Goal: Transaction & Acquisition: Purchase product/service

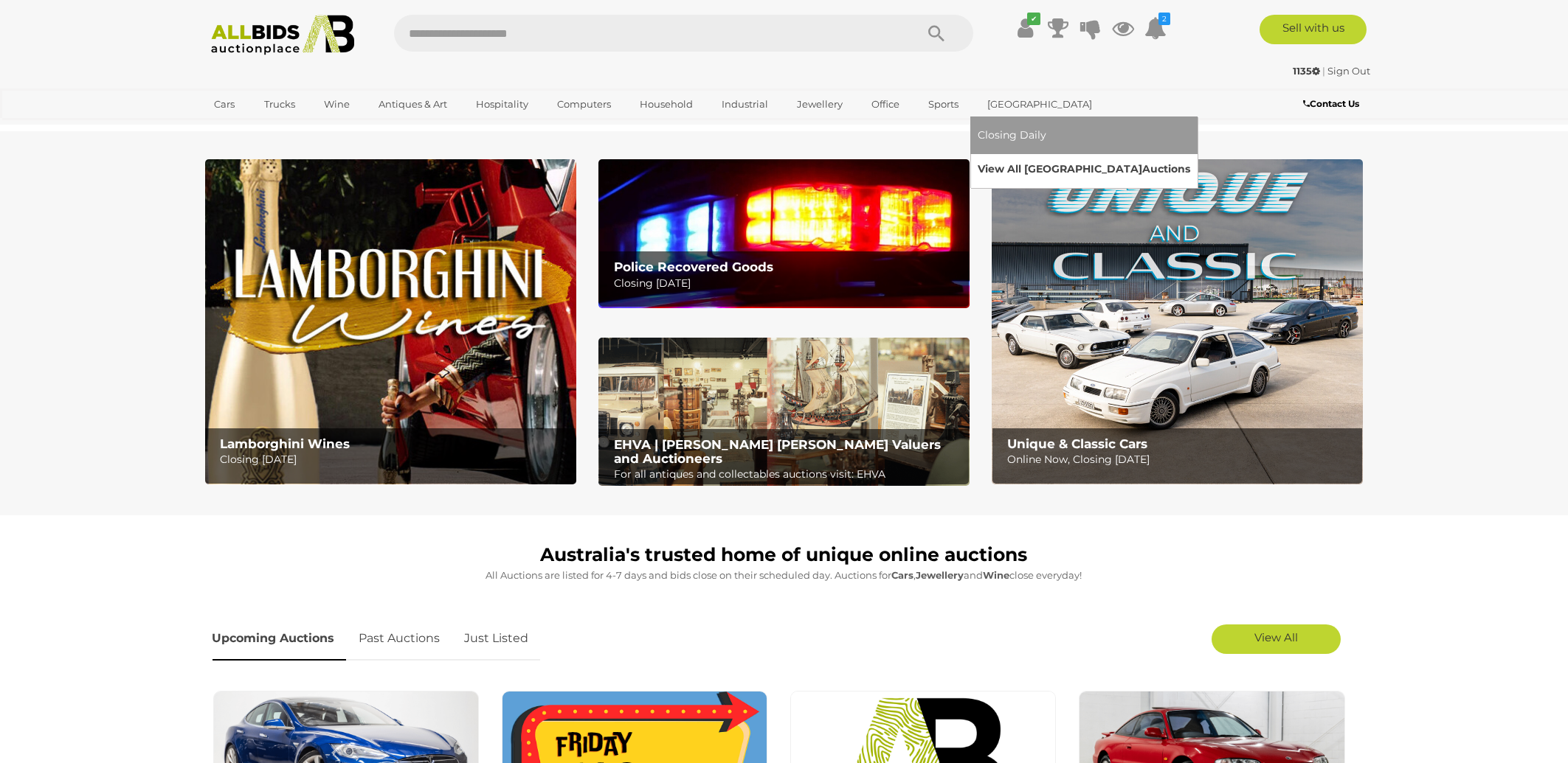
click at [1003, 168] on link "View All Sydney Auctions" at bounding box center [1084, 169] width 213 height 23
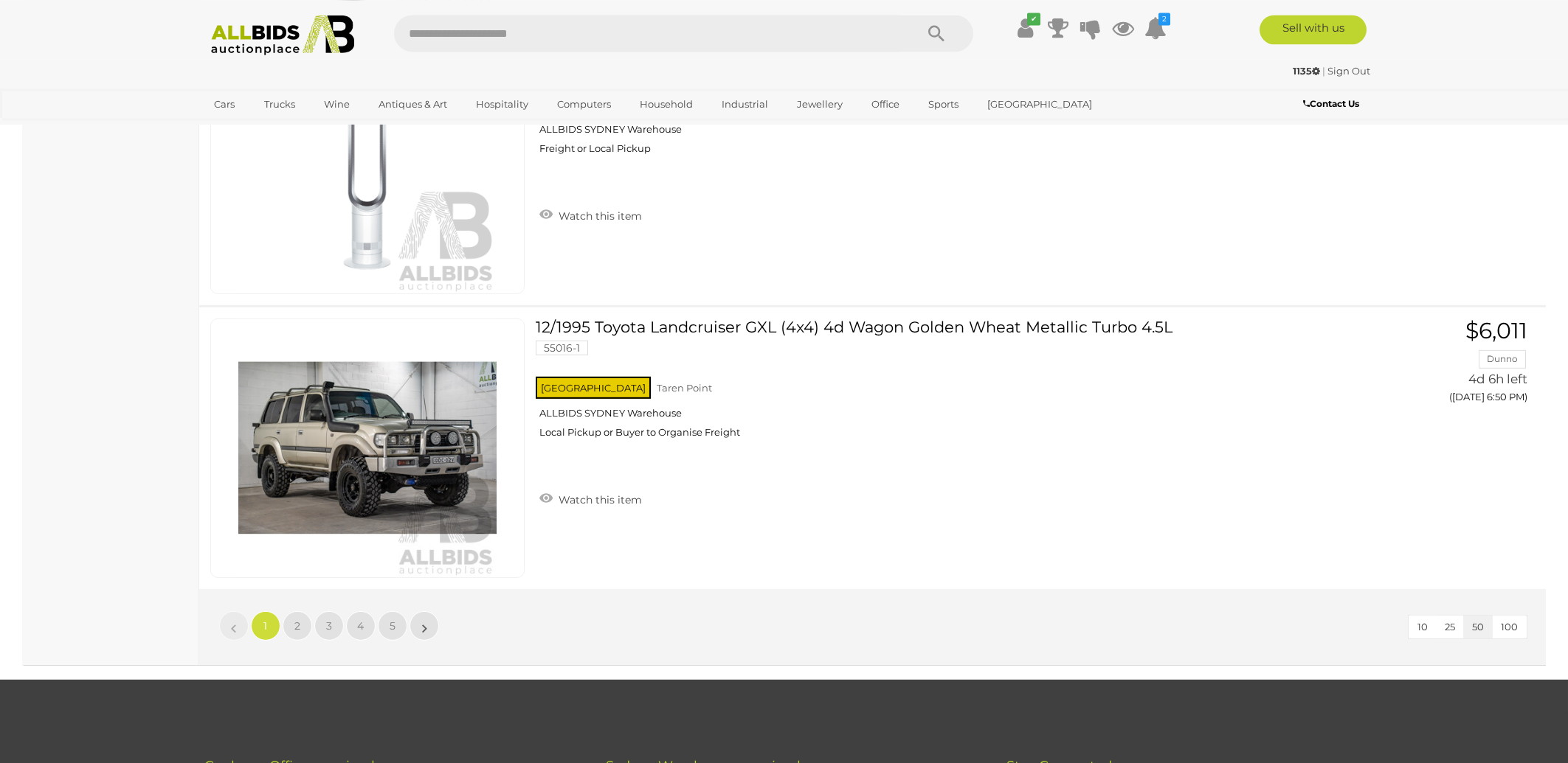
scroll to position [13821, 0]
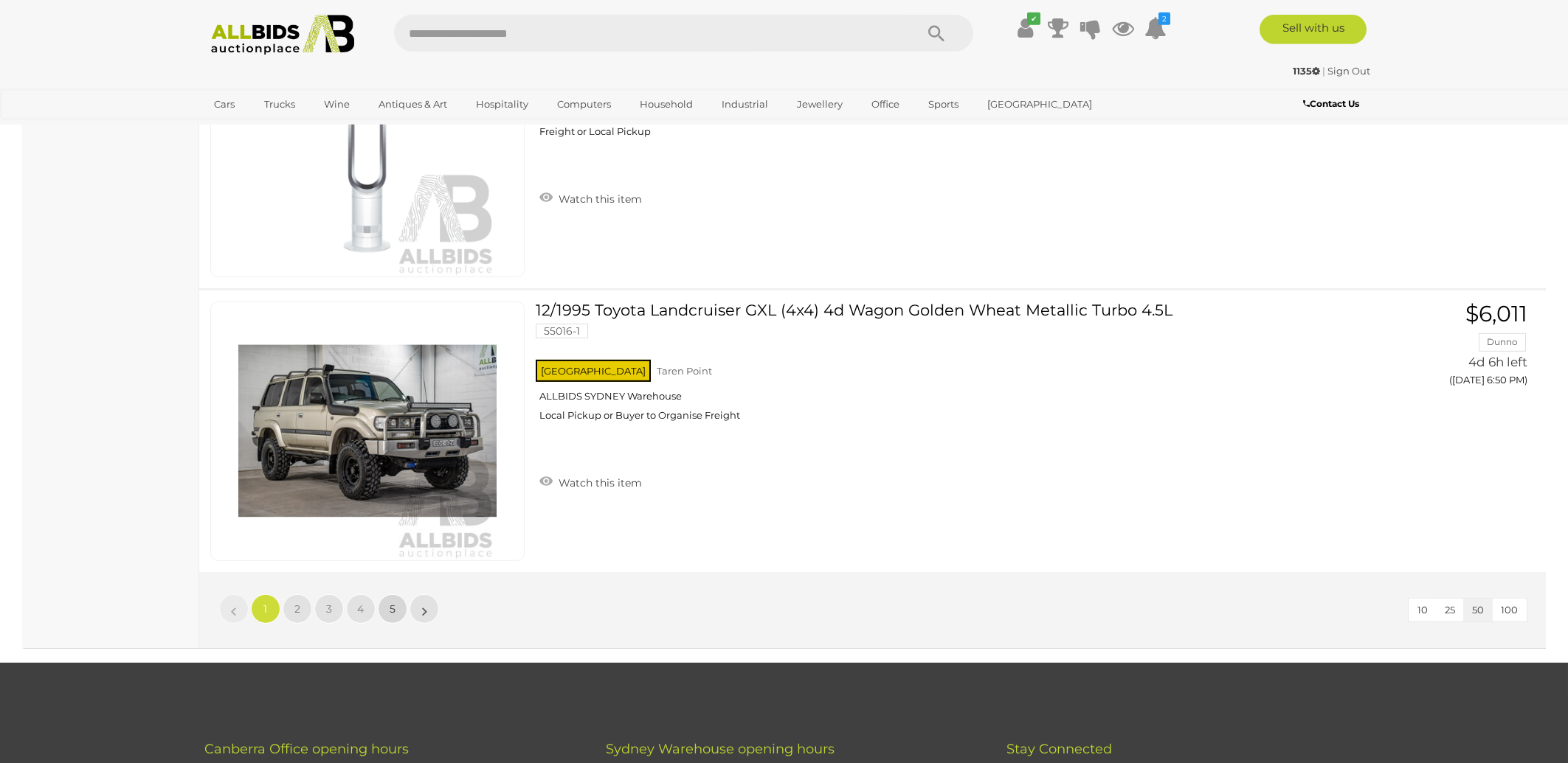
click at [394, 602] on span "5" at bounding box center [393, 609] width 6 height 14
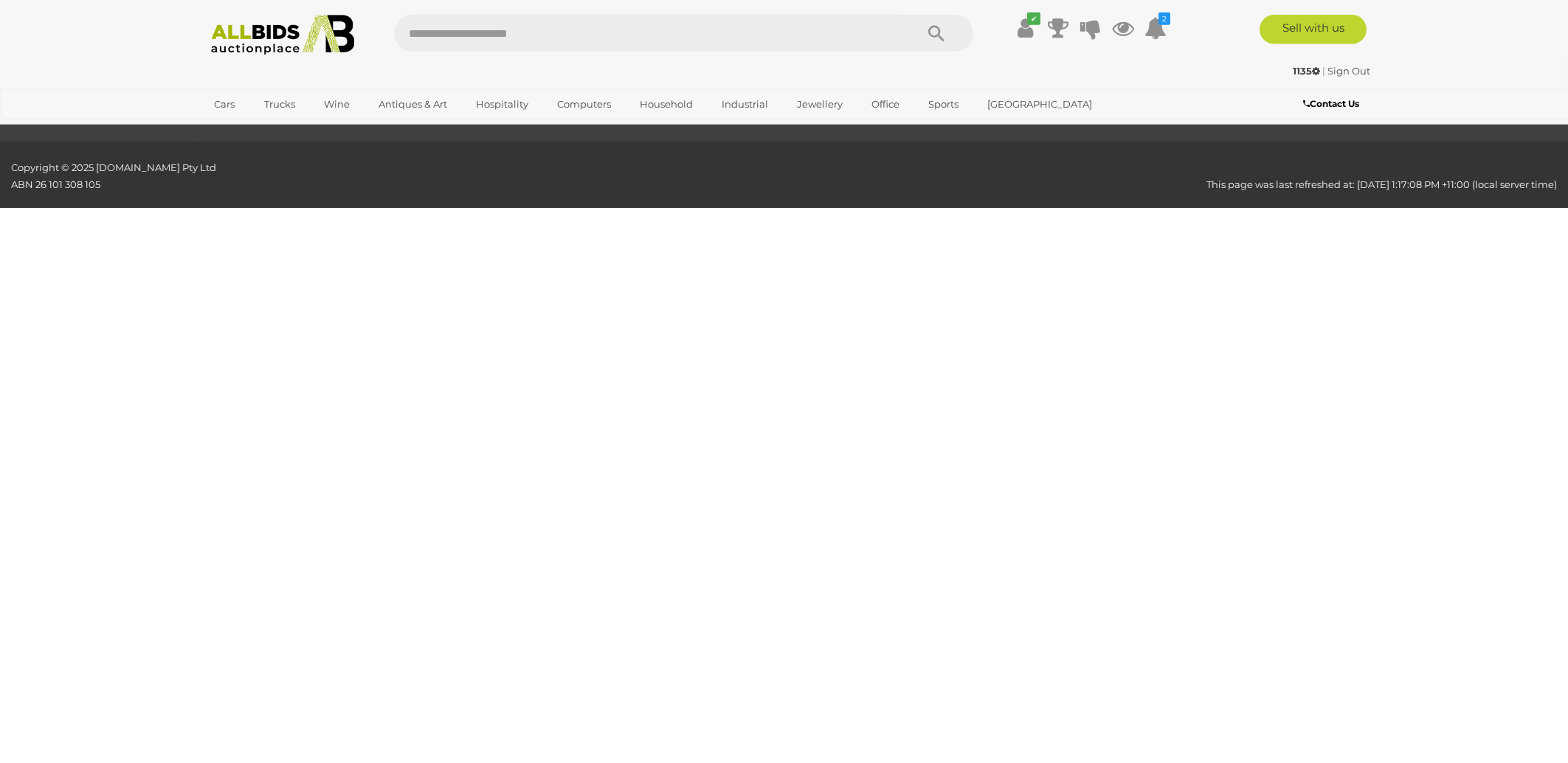
scroll to position [47, 0]
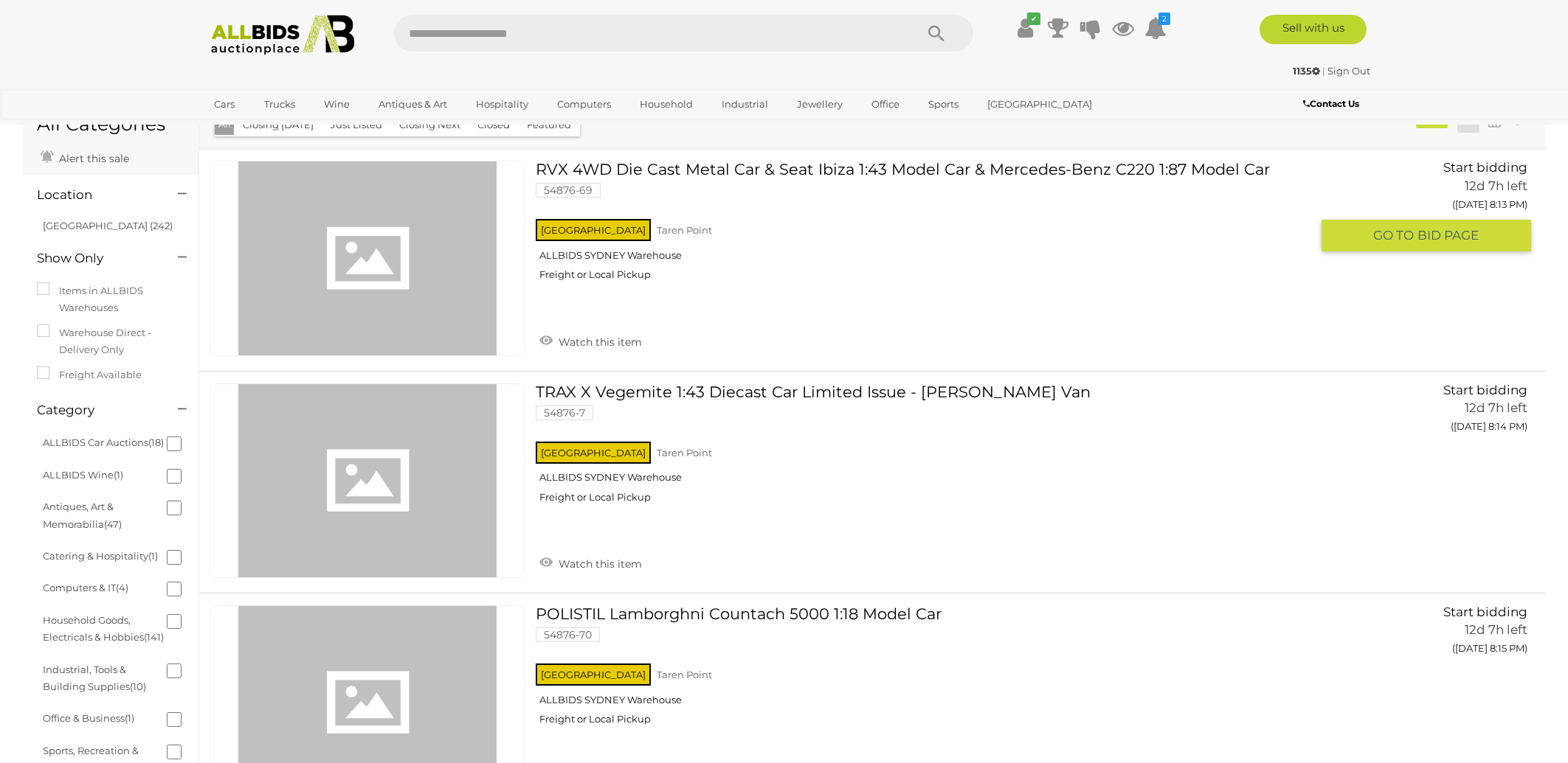
click at [698, 162] on link "RVX 4WD Die Cast Metal Car & Seat Ibiza 1:43 Model Car & Mercedes-Benz C220 1:8…" at bounding box center [928, 226] width 763 height 132
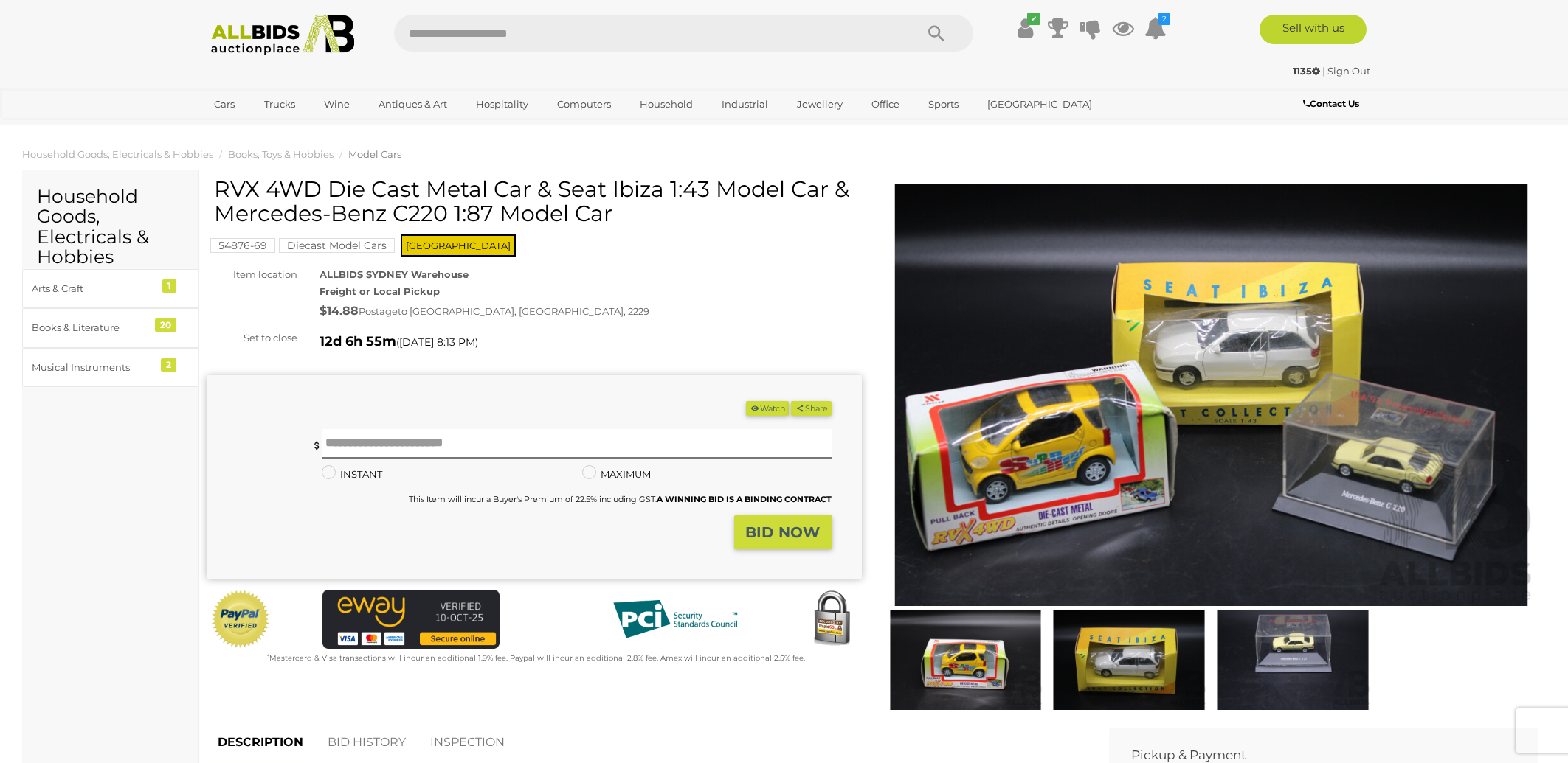
click at [322, 245] on mark "Diecast Model Cars" at bounding box center [337, 245] width 116 height 15
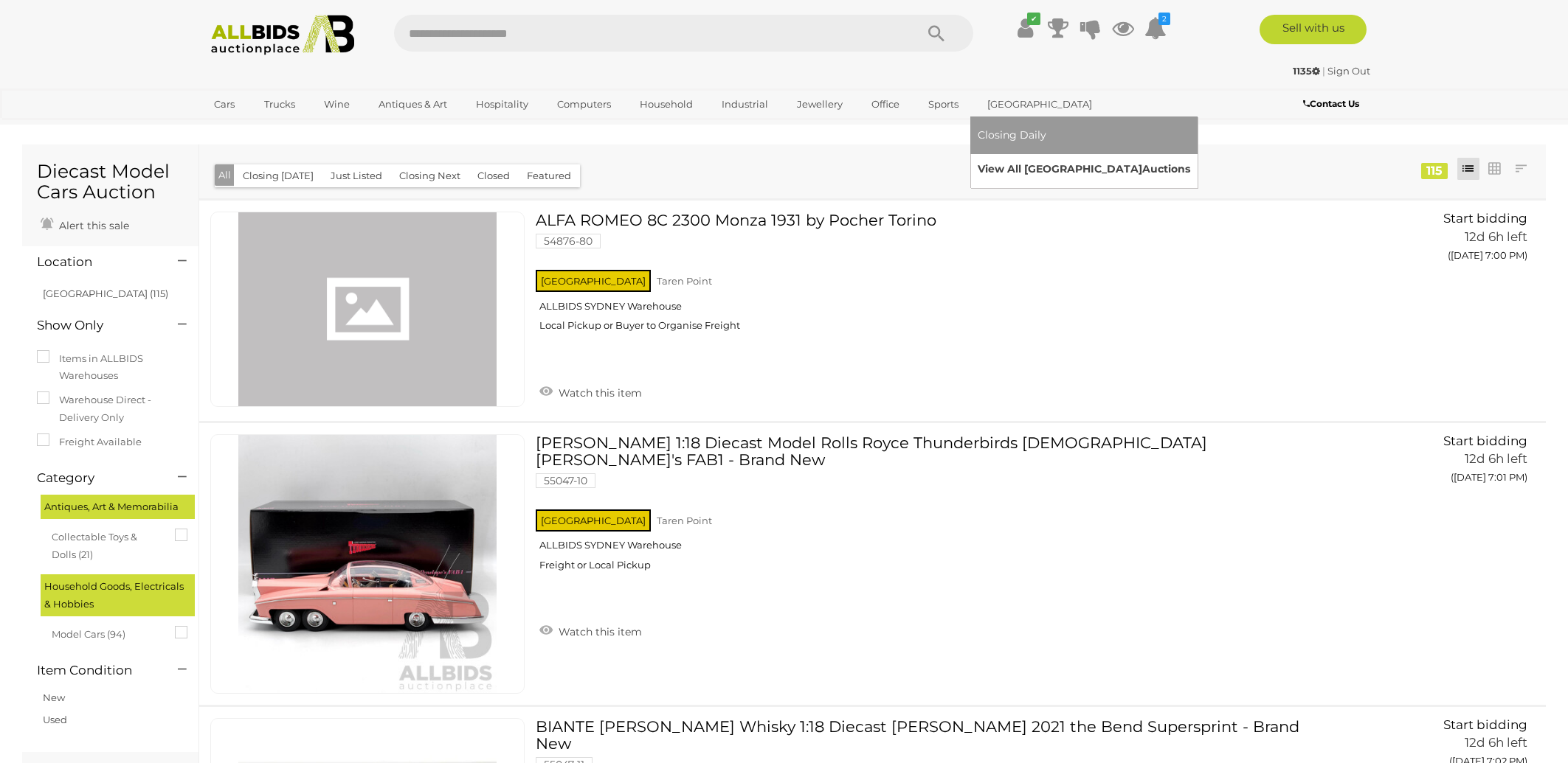
click at [1009, 169] on link "View All Sydney Auctions" at bounding box center [1084, 169] width 213 height 23
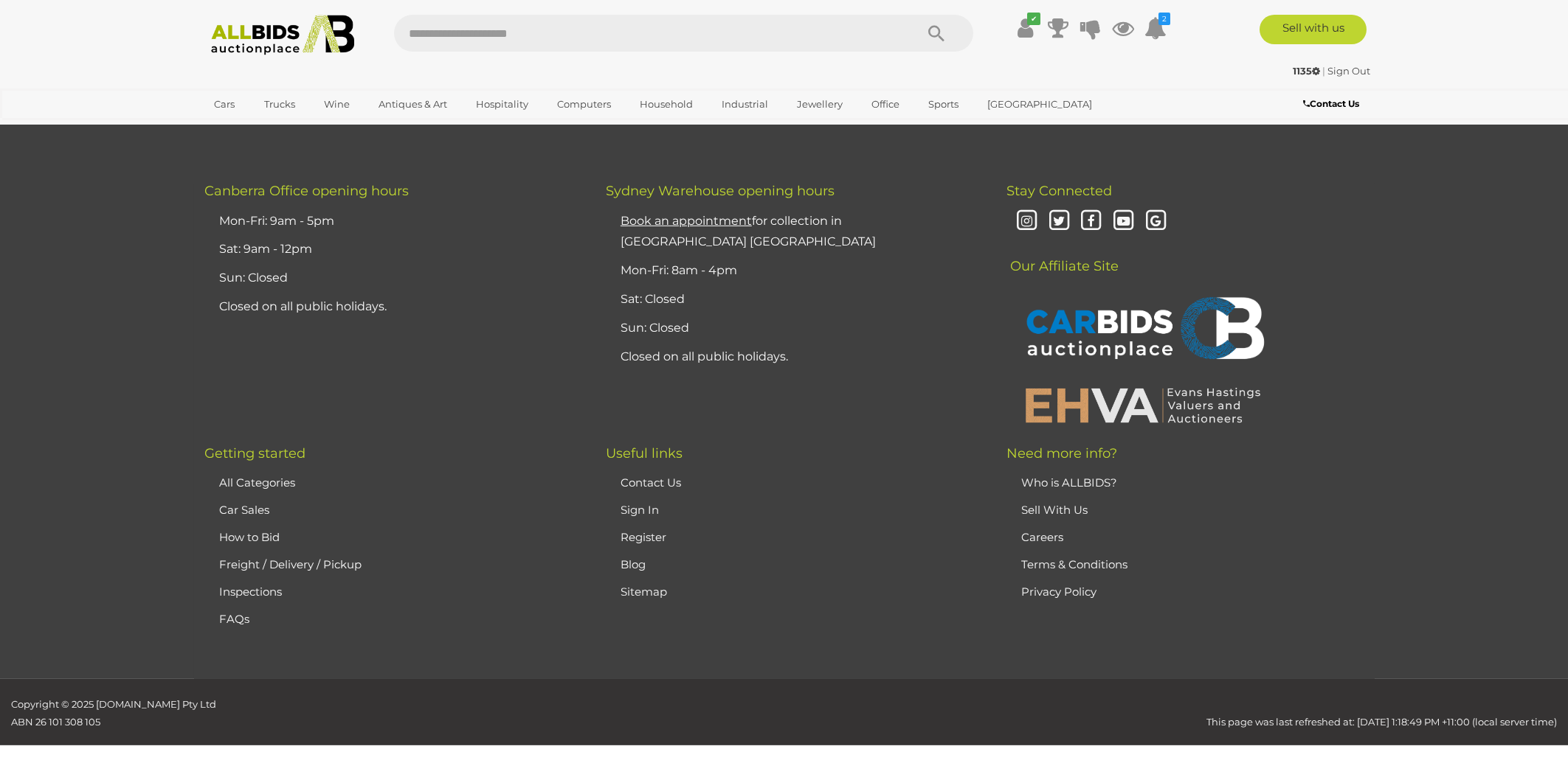
scroll to position [13853, 0]
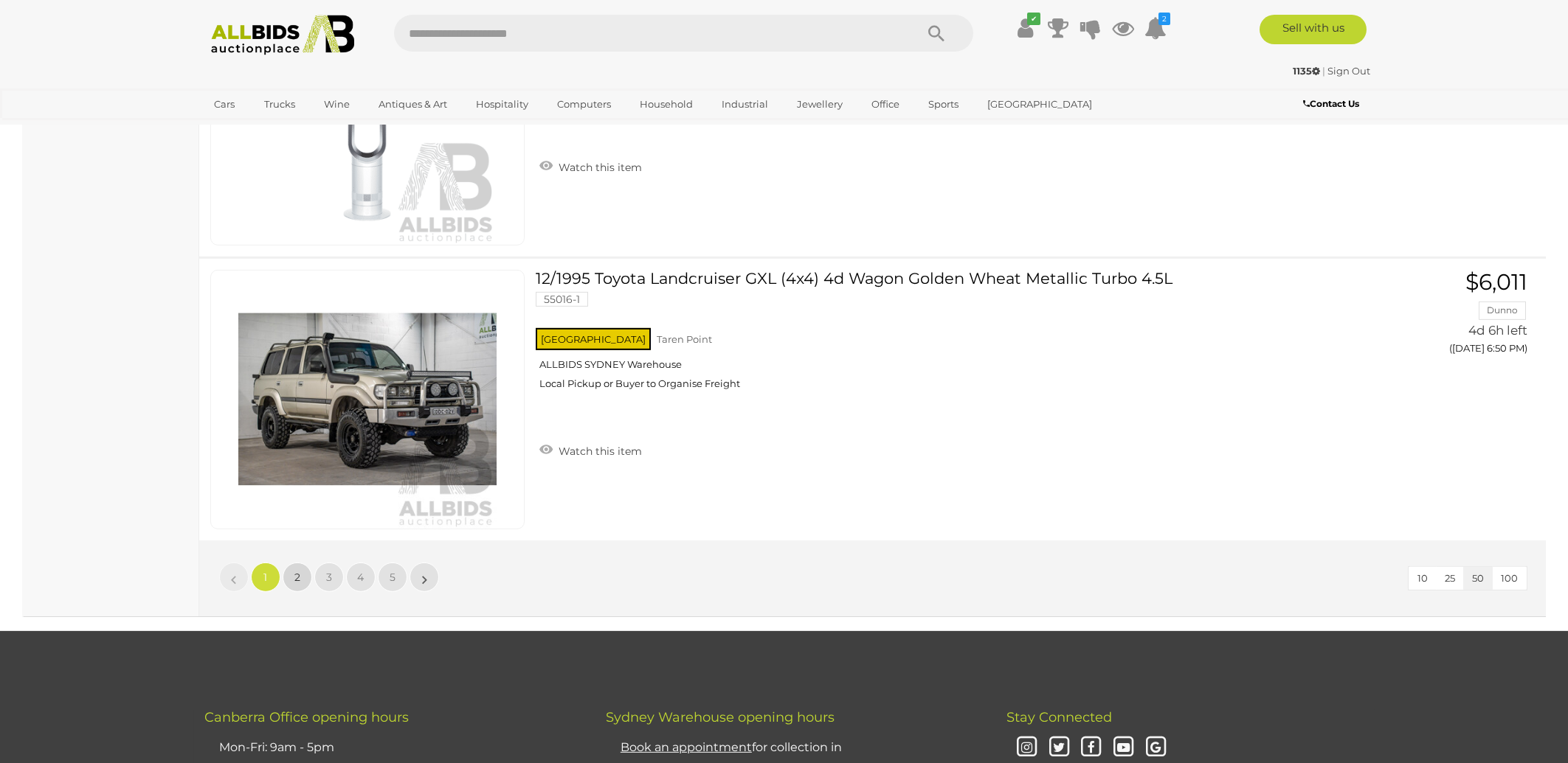
click at [287, 563] on link "2" at bounding box center [297, 577] width 30 height 30
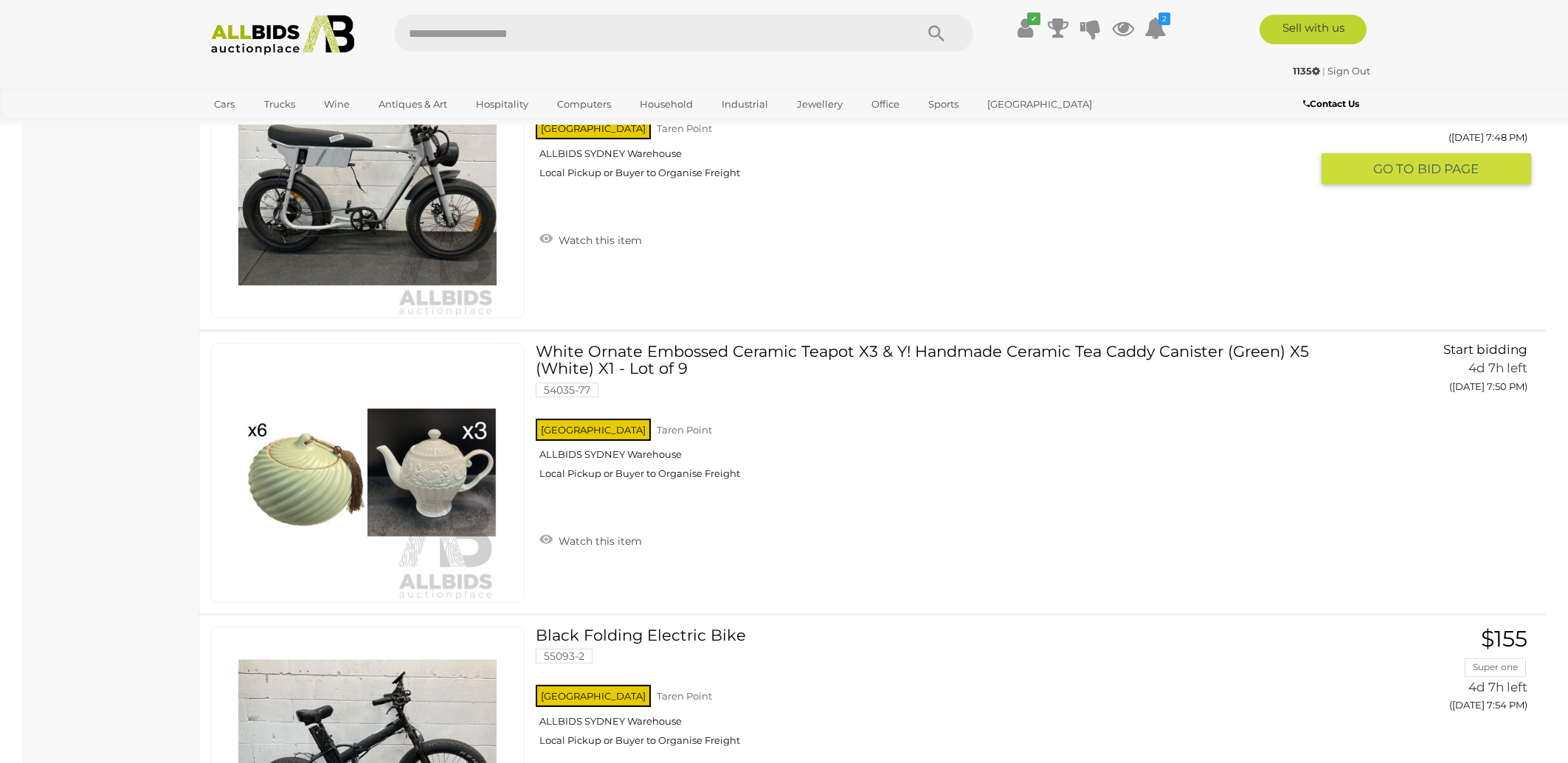
scroll to position [7112, 0]
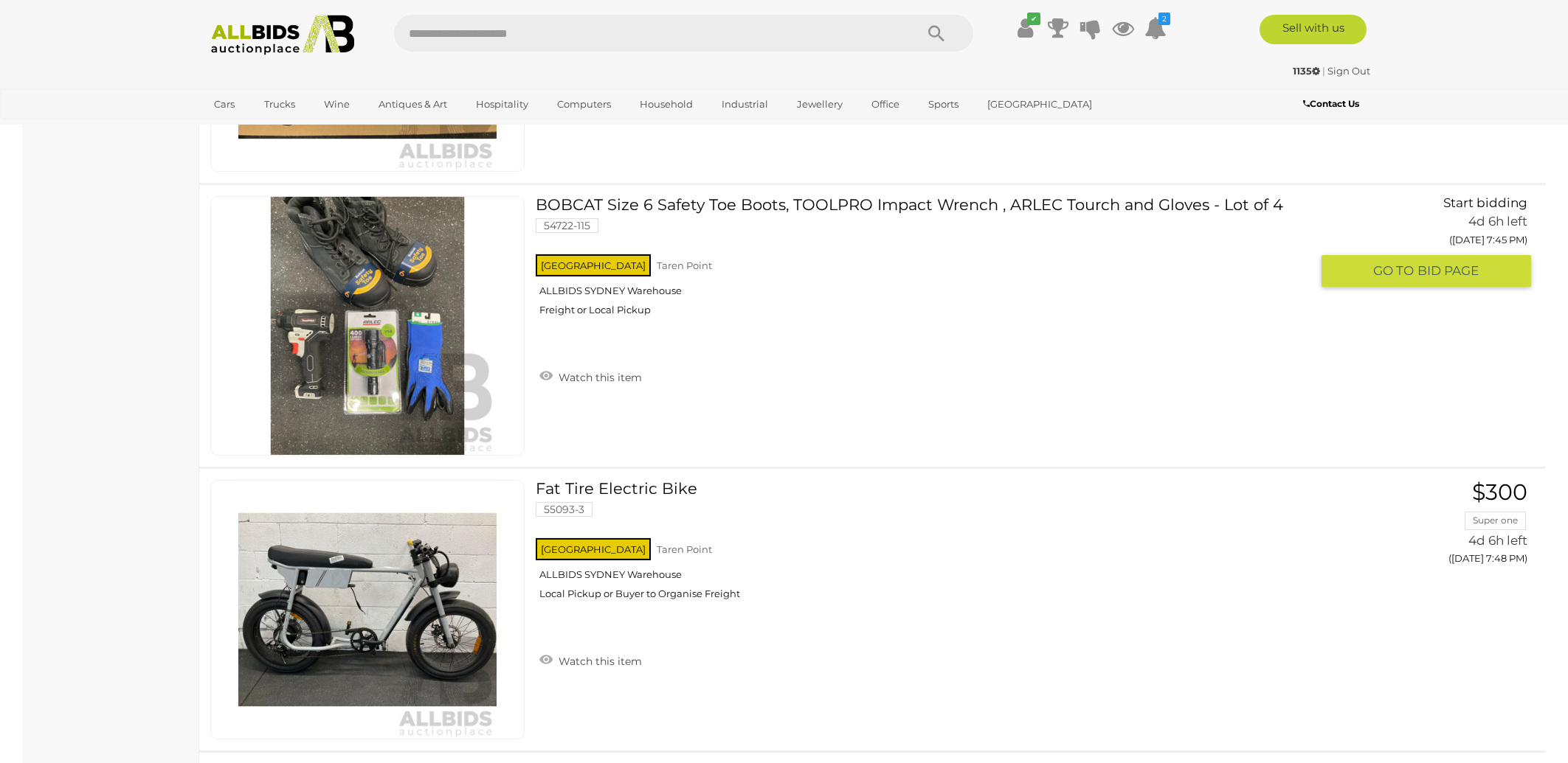
click at [696, 196] on link "BOBCAT Size 6 Safety Toe Boots, TOOLPRO Impact Wrench , ARLEC Tourch and Gloves…" at bounding box center [928, 262] width 763 height 132
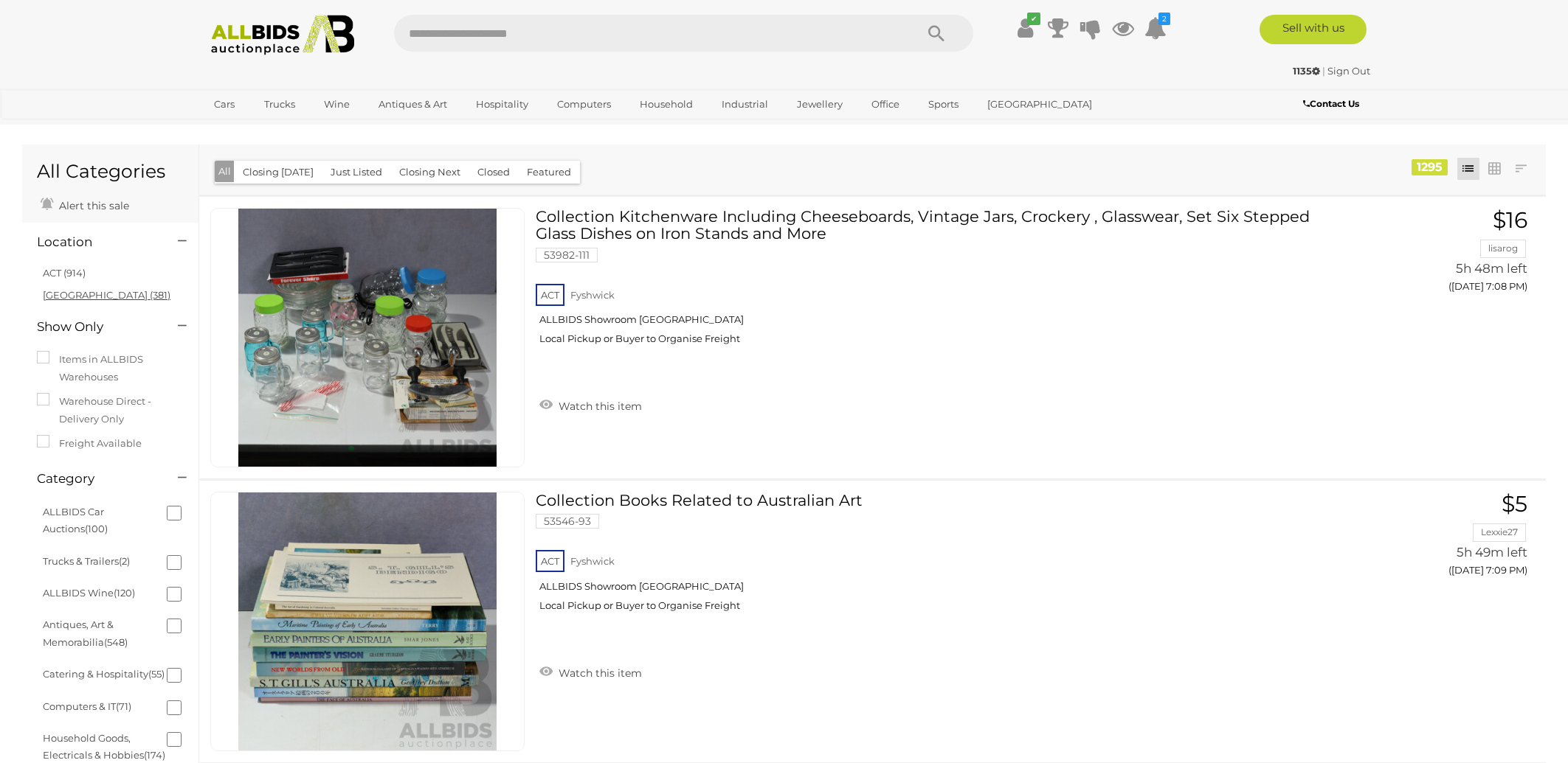
click at [67, 297] on link "NSW (381)" at bounding box center [106, 295] width 128 height 12
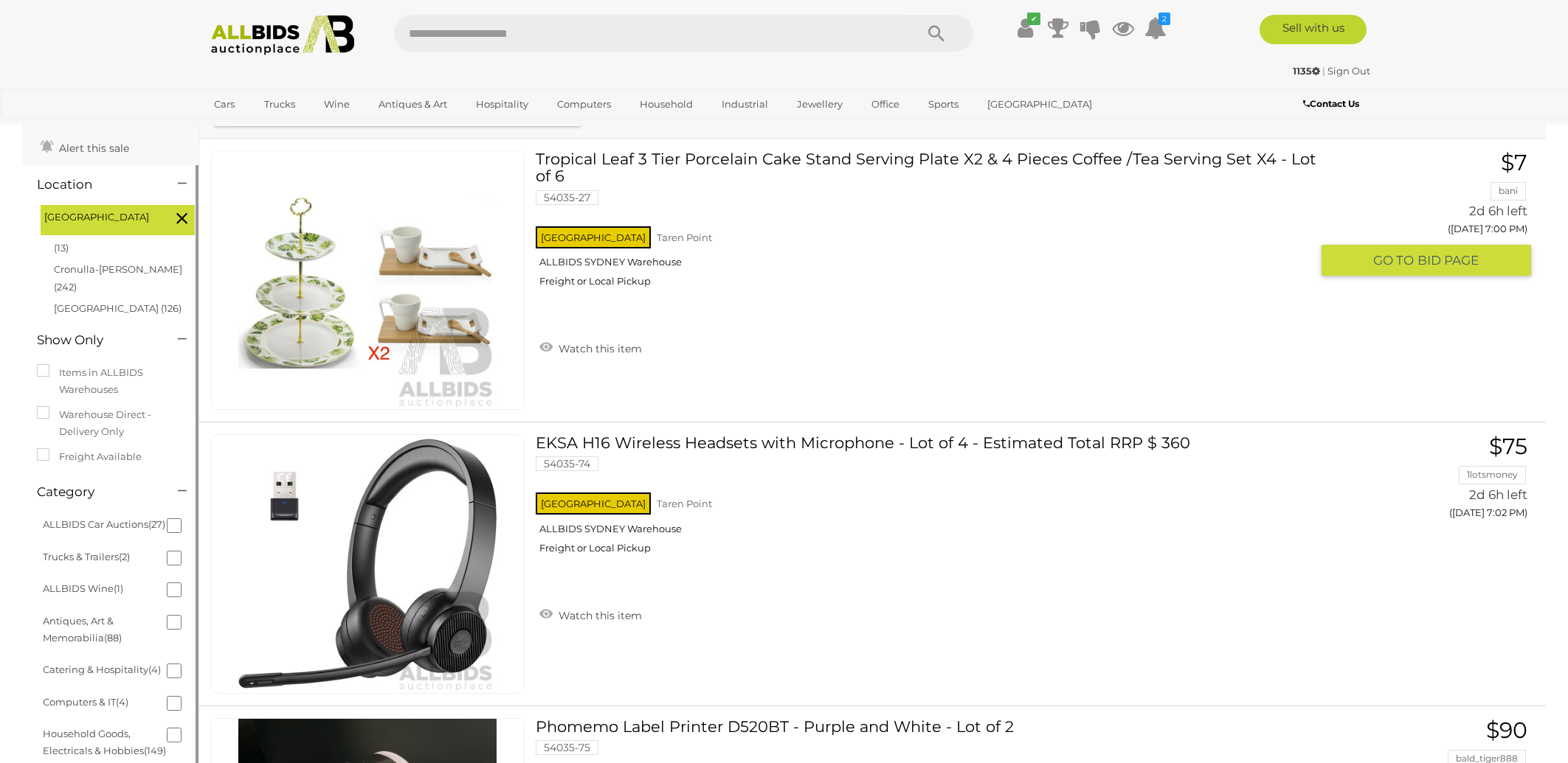
scroll to position [104, 0]
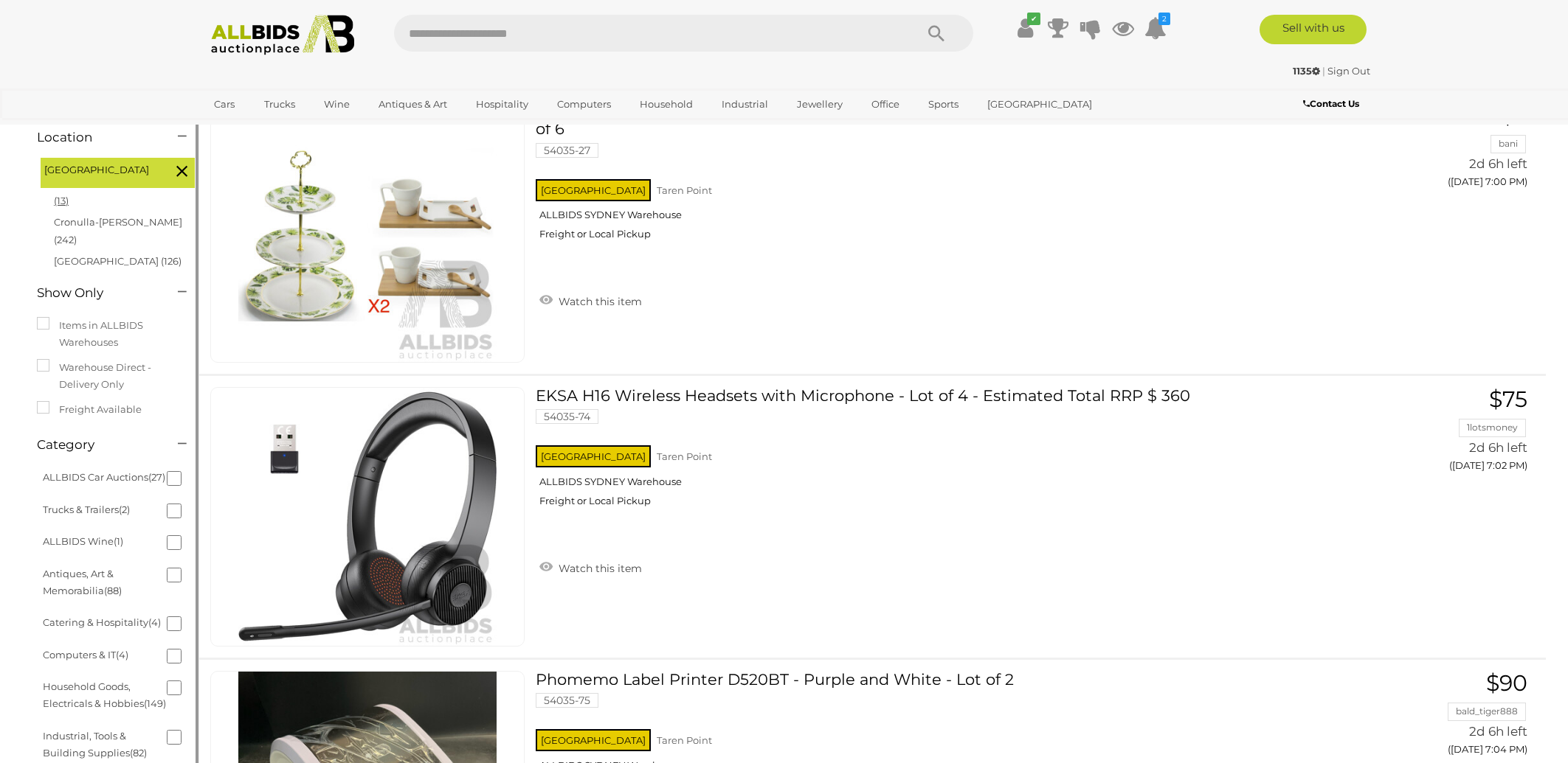
click at [61, 198] on link "(13)" at bounding box center [61, 200] width 15 height 12
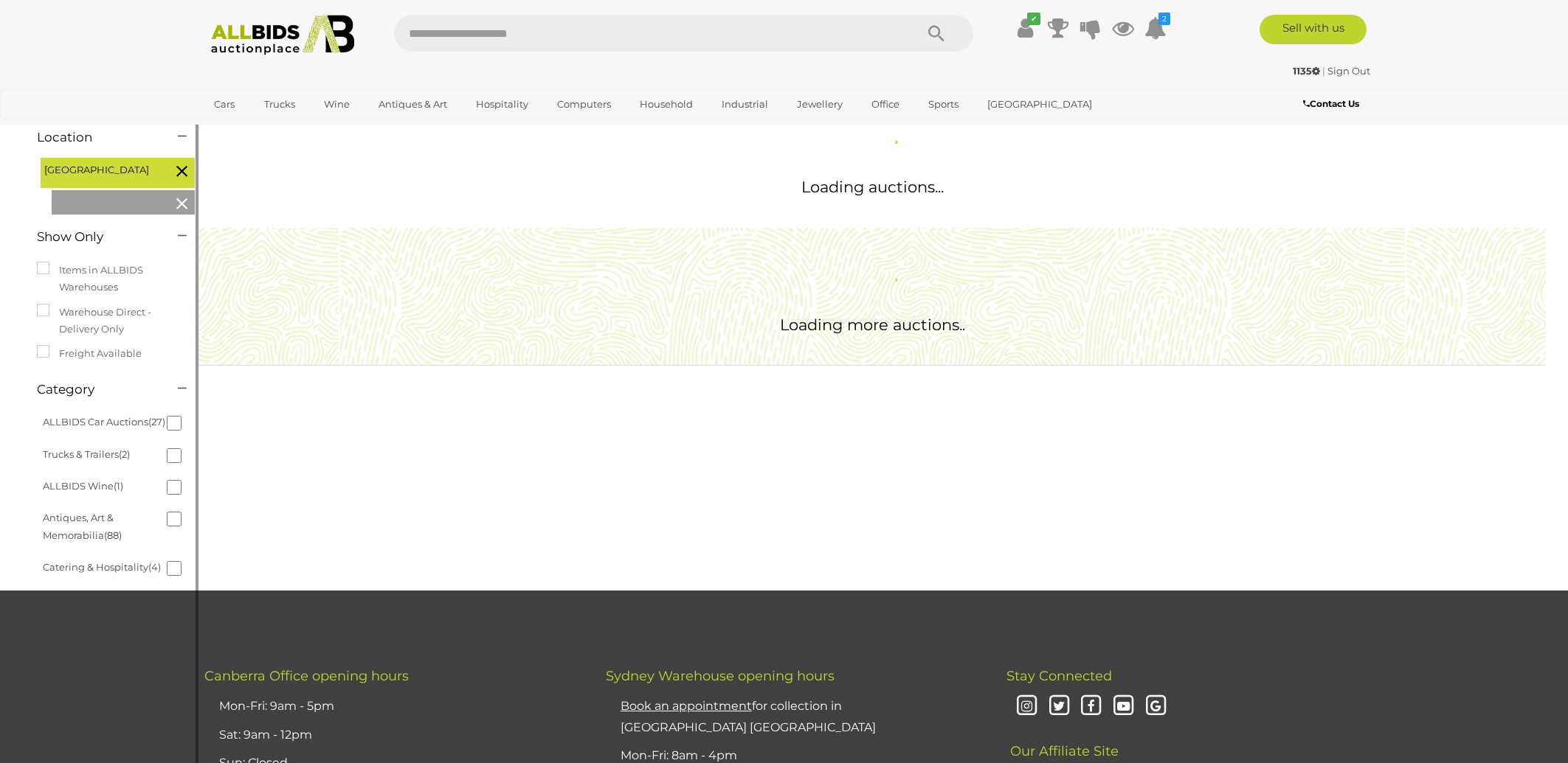
scroll to position [0, 0]
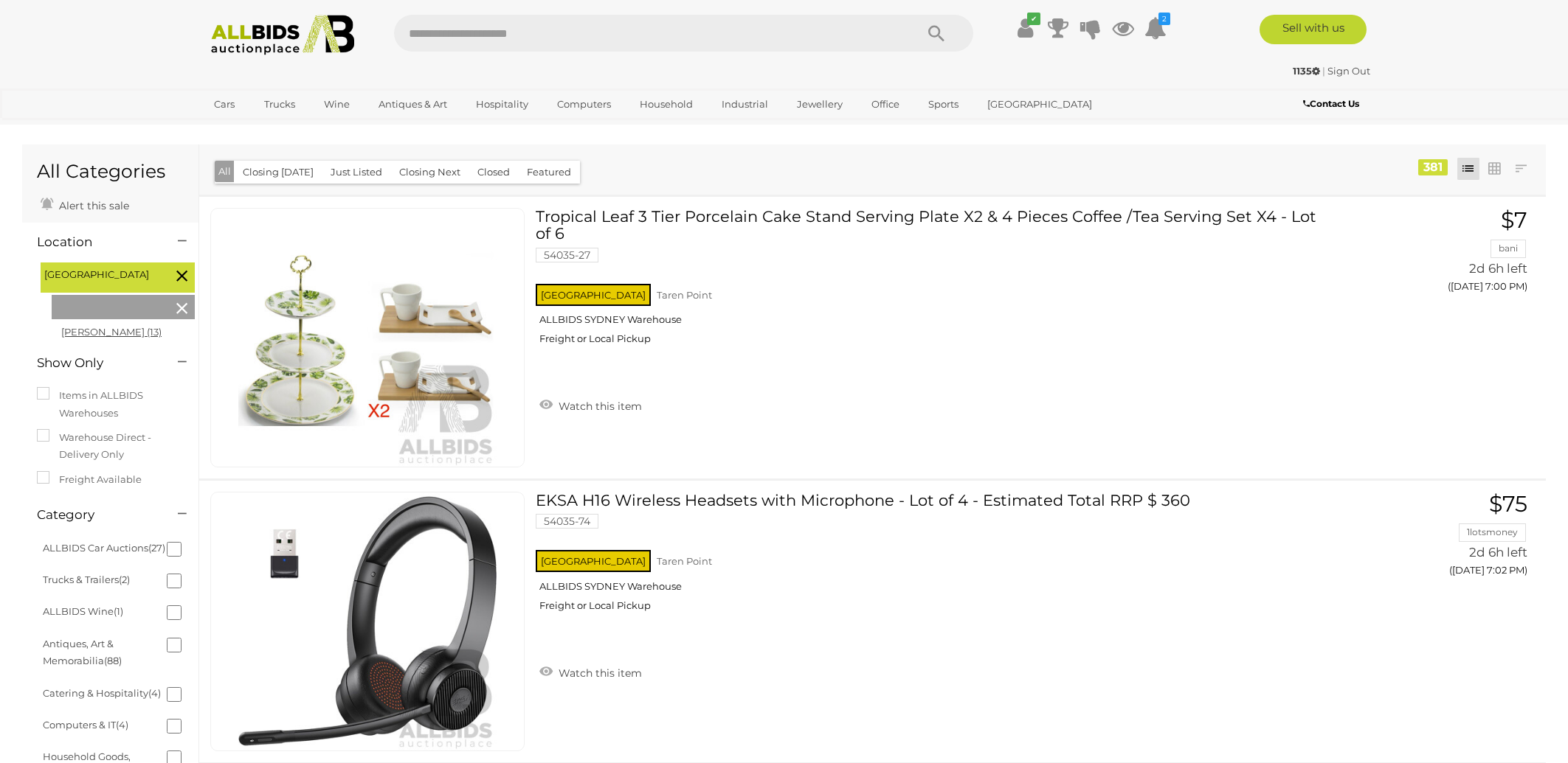
click at [92, 332] on link "Kurnell (13)" at bounding box center [111, 332] width 101 height 12
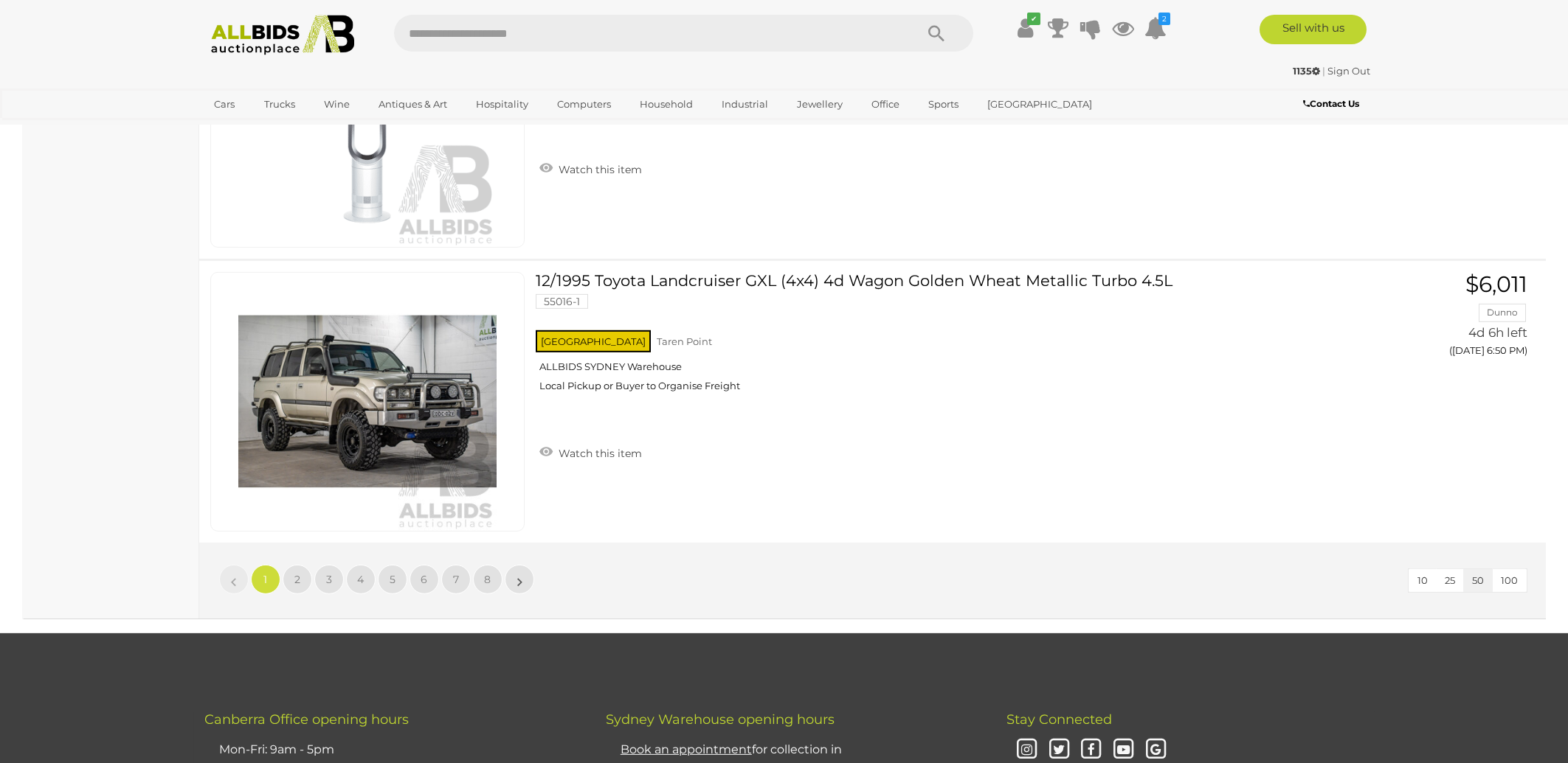
scroll to position [13748, 0]
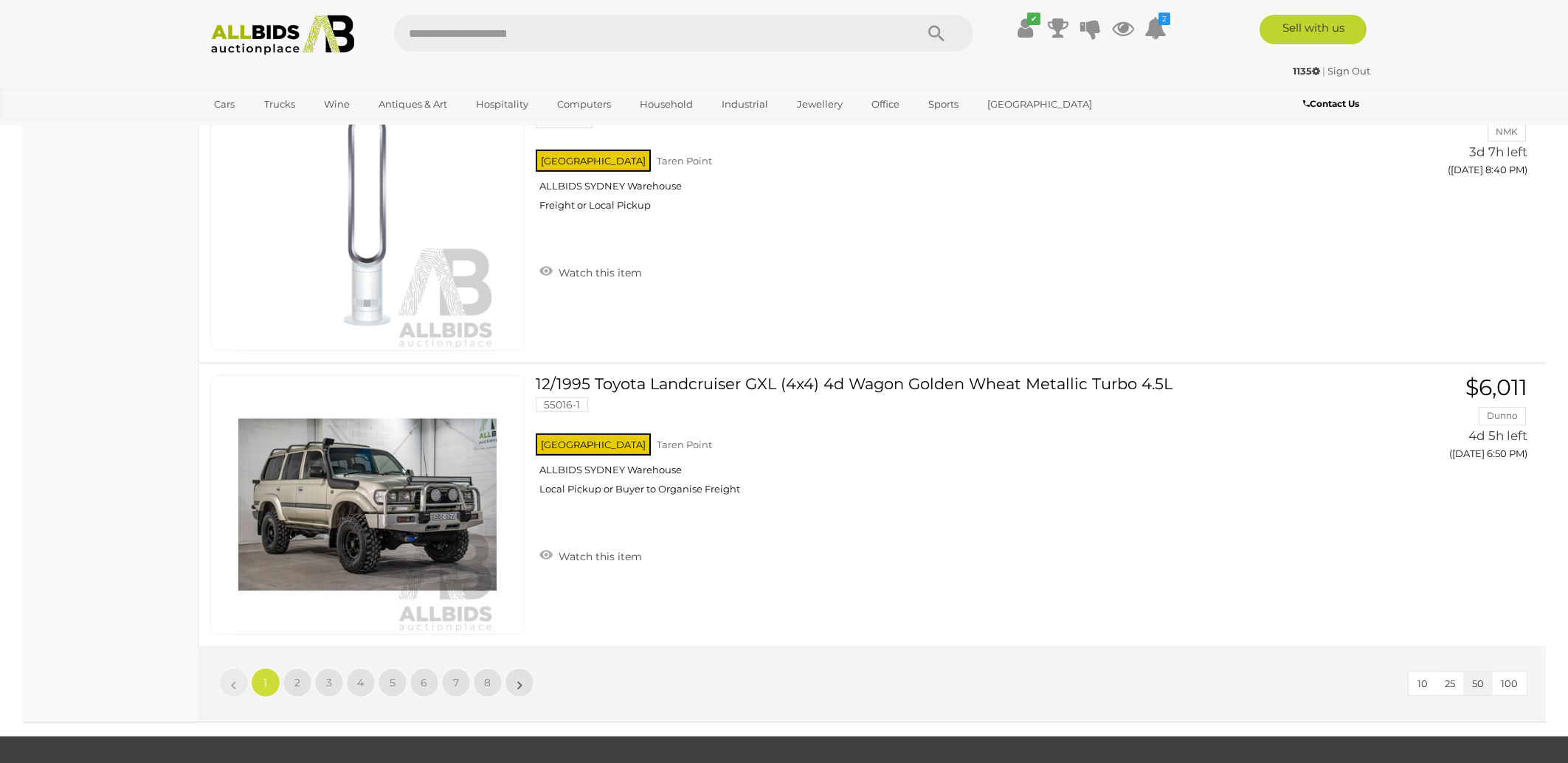
click at [297, 40] on img at bounding box center [283, 35] width 161 height 41
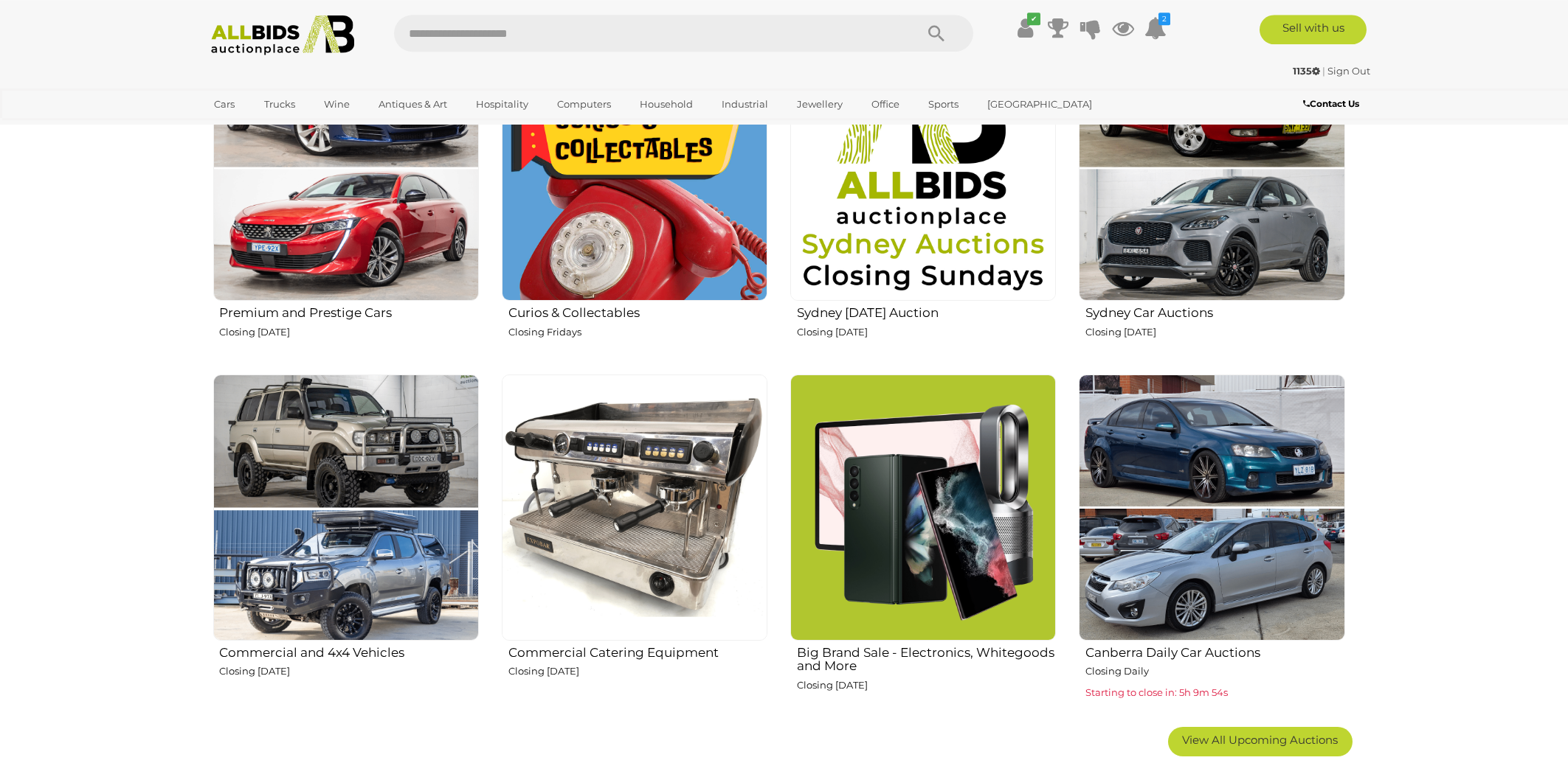
scroll to position [949, 0]
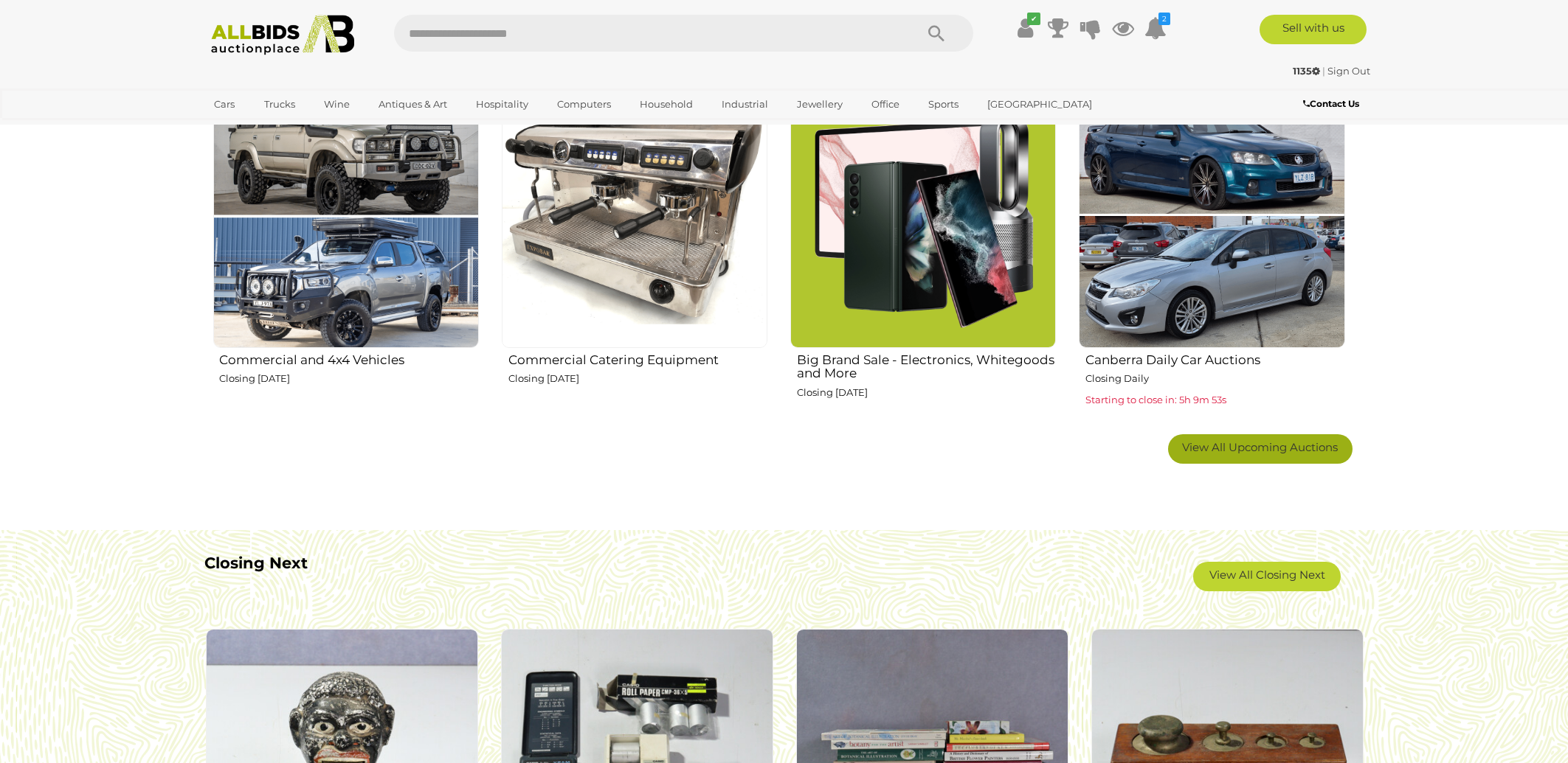
click at [1192, 443] on span "View All Upcoming Auctions" at bounding box center [1259, 447] width 156 height 14
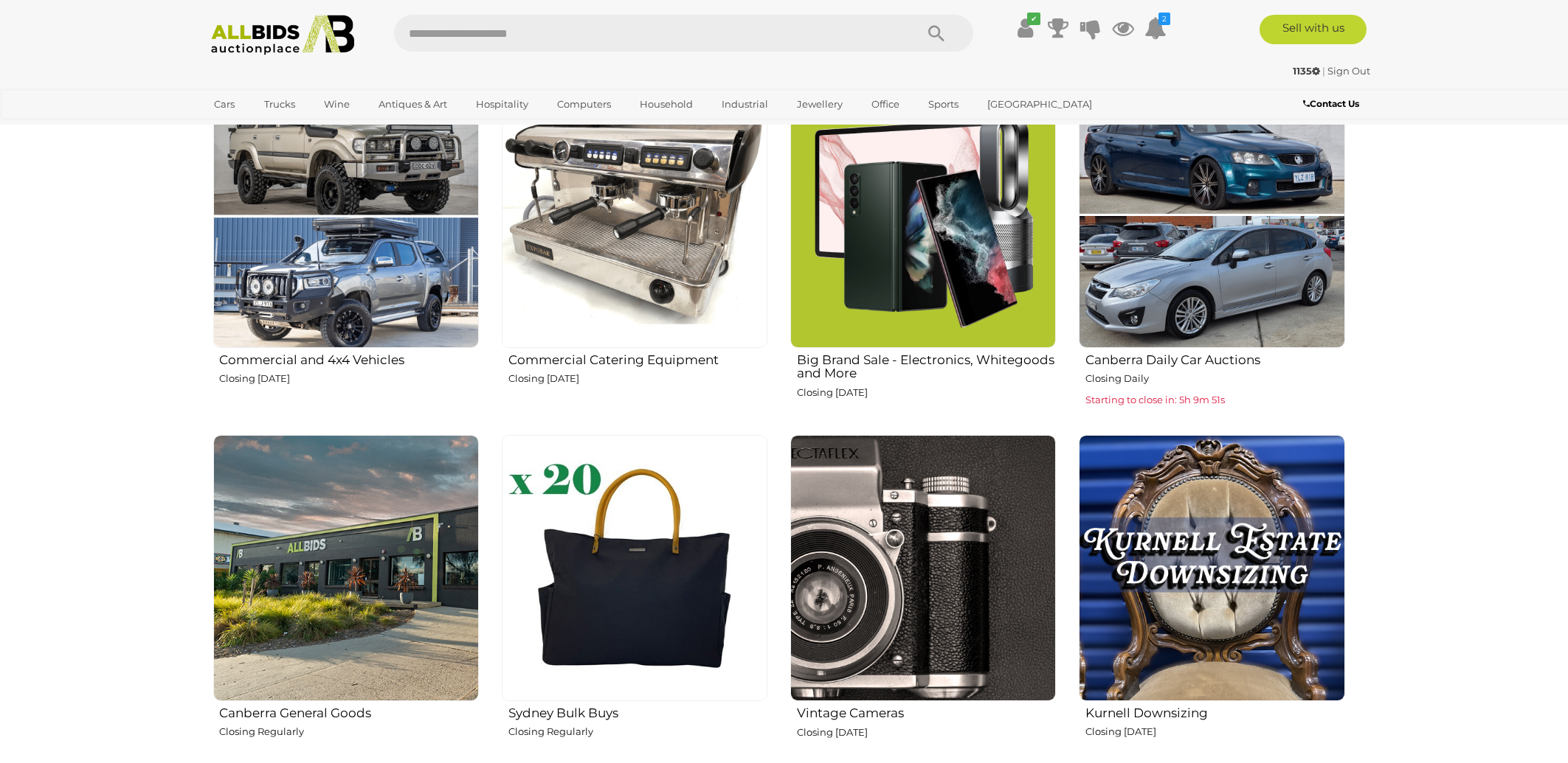
click at [1196, 480] on img at bounding box center [1211, 568] width 266 height 266
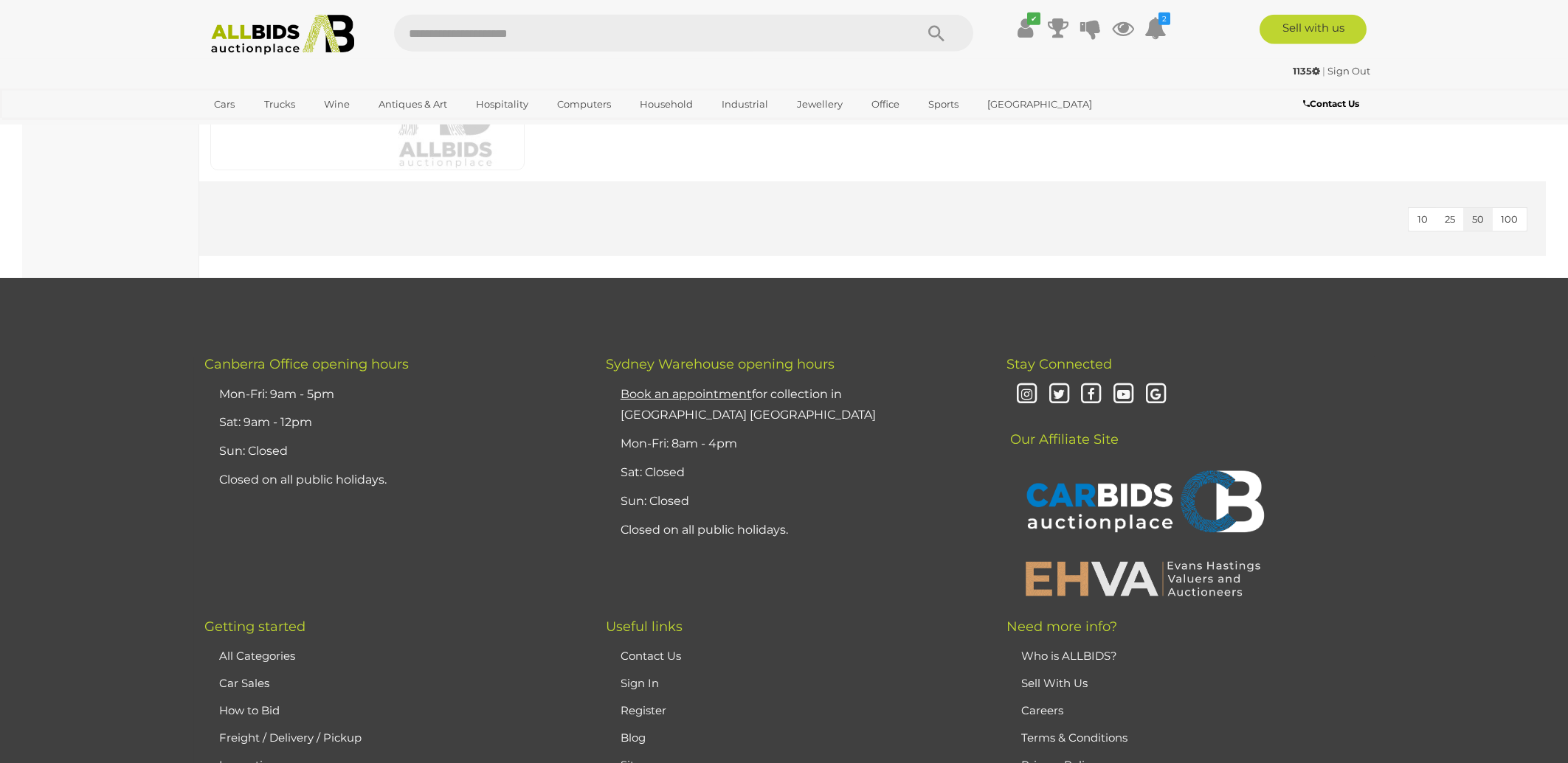
scroll to position [3897, 0]
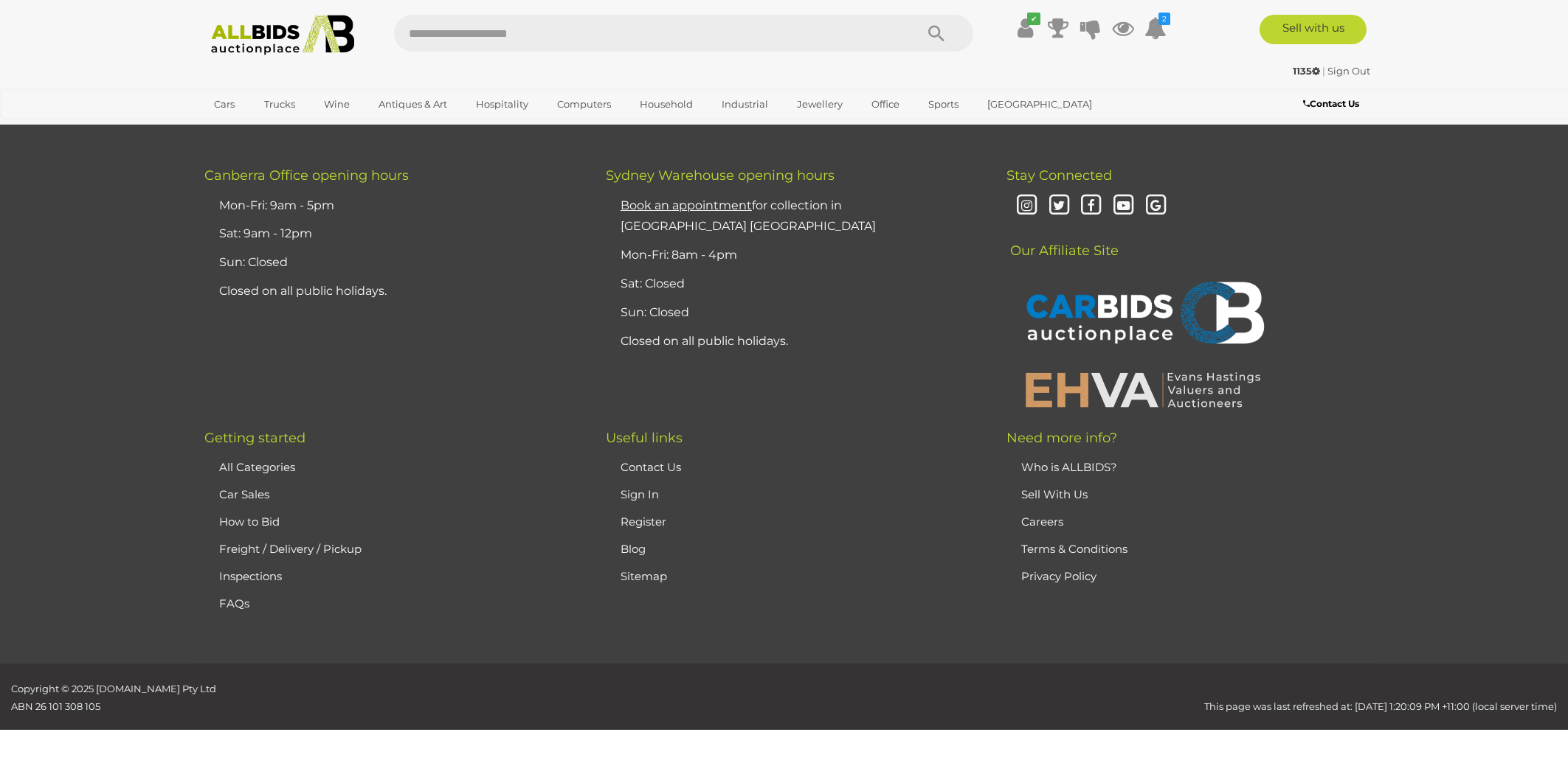
click at [291, 37] on img at bounding box center [283, 35] width 161 height 41
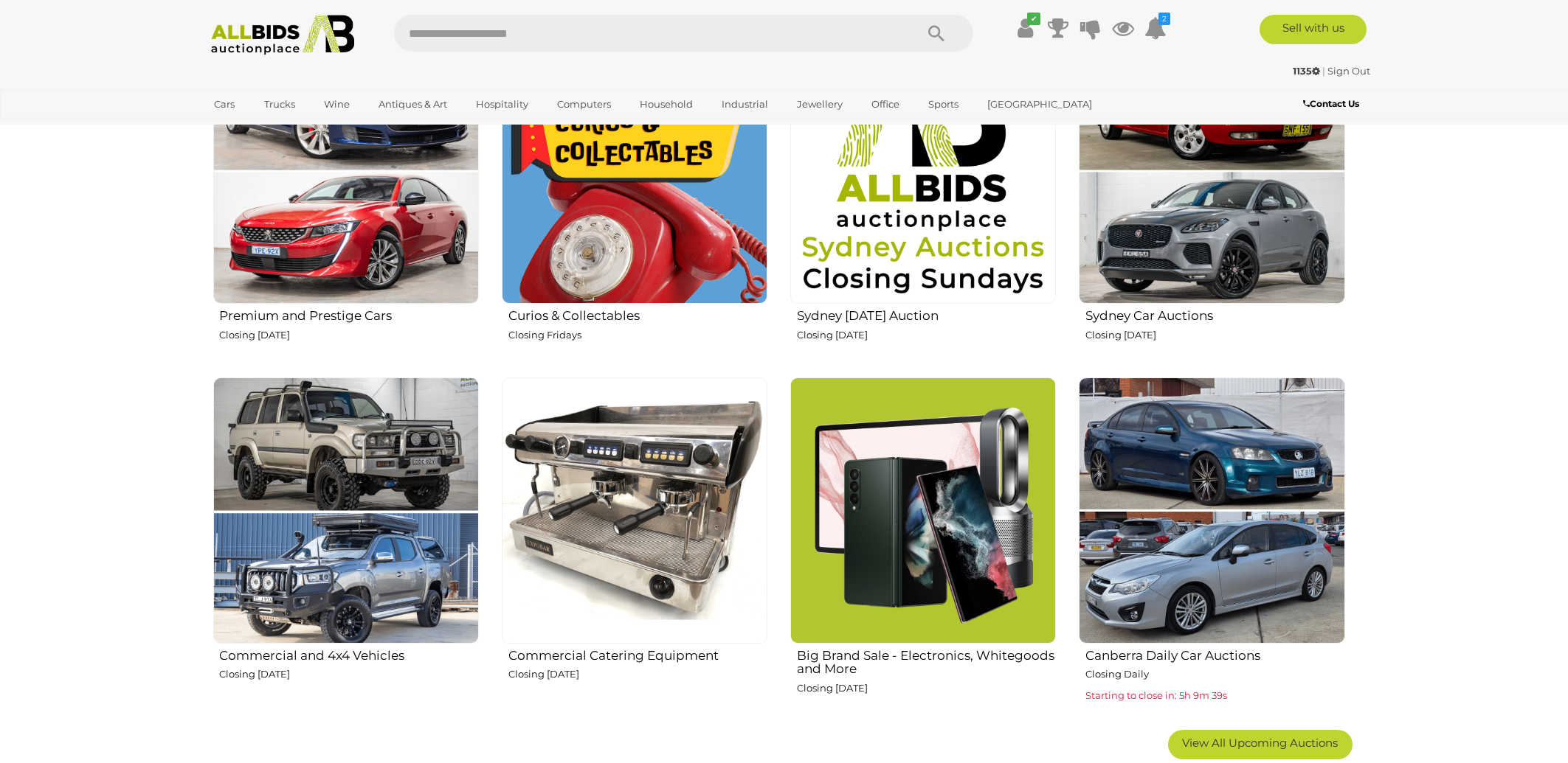
scroll to position [527, 0]
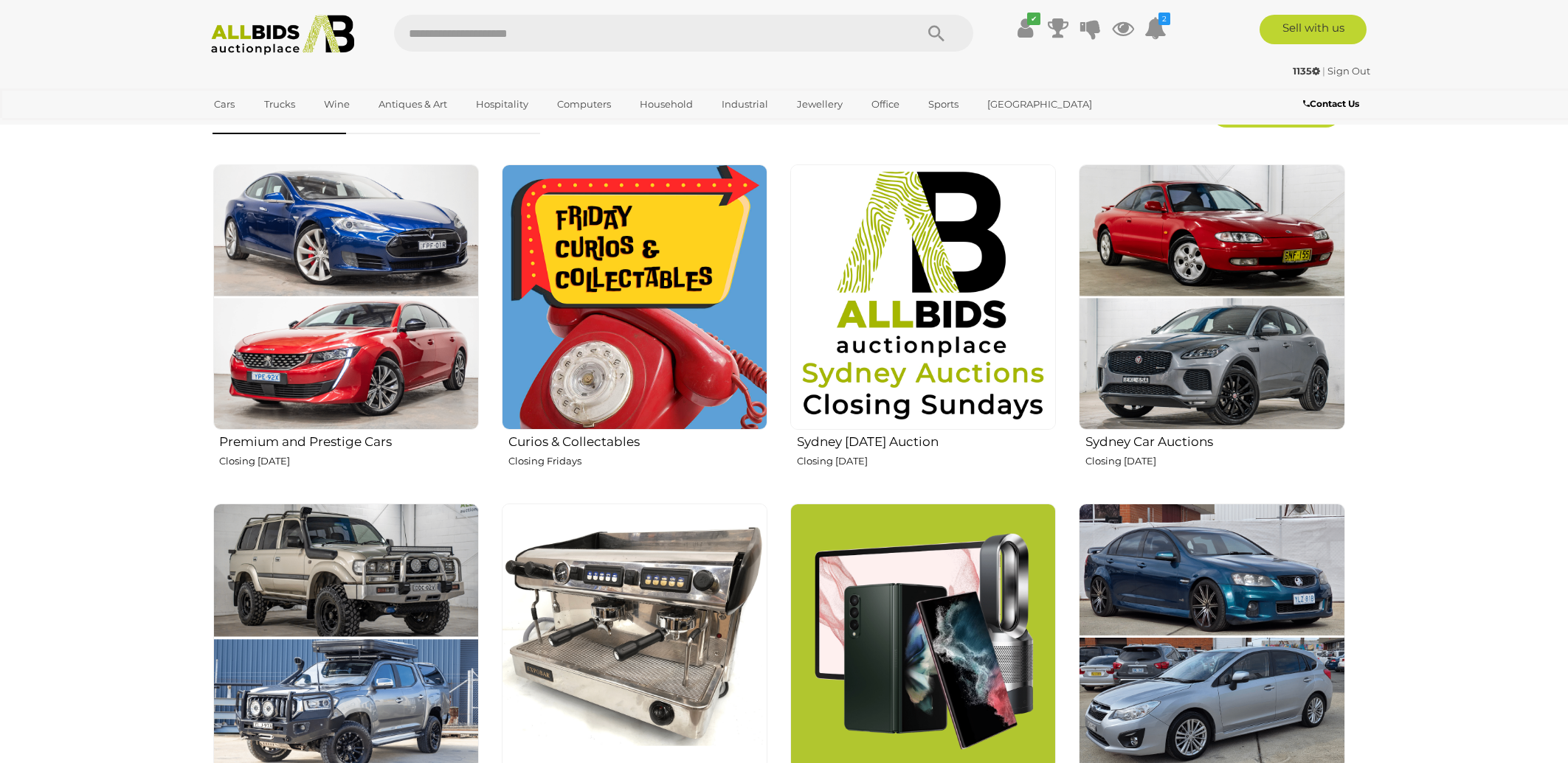
click at [968, 351] on img at bounding box center [923, 297] width 266 height 266
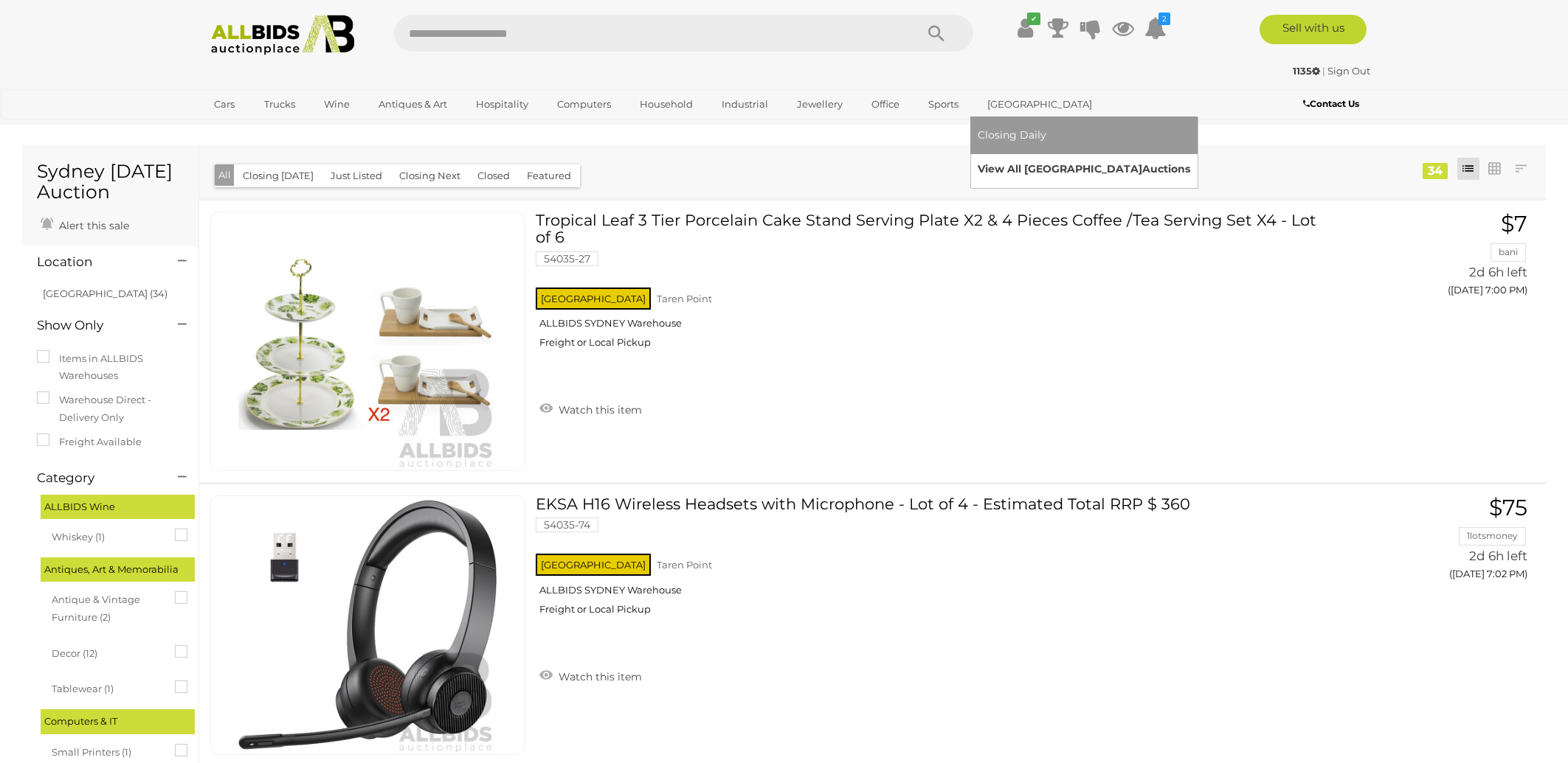
click at [1019, 168] on link "View All Sydney Auctions" at bounding box center [1084, 169] width 213 height 23
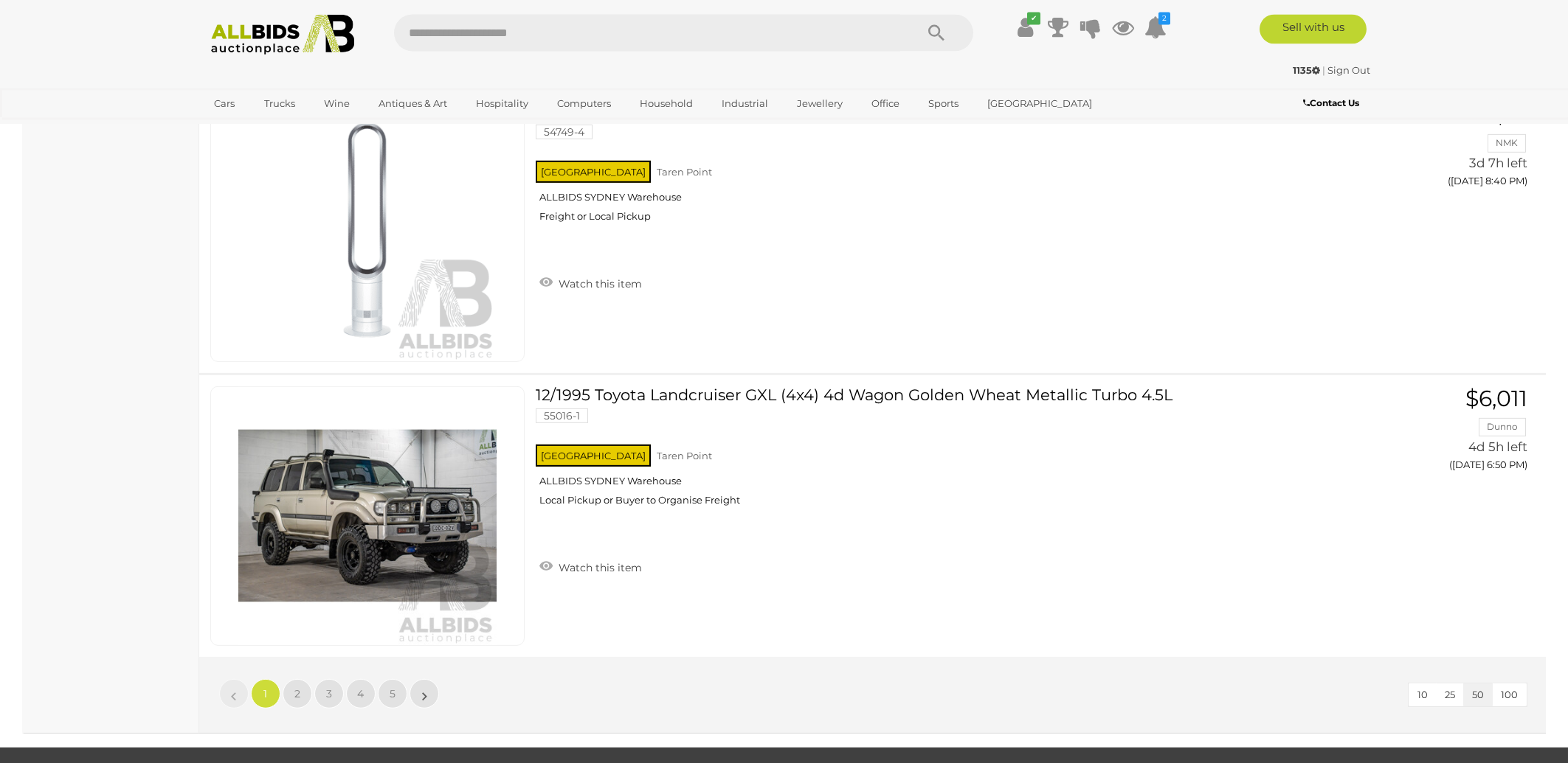
scroll to position [13805, 0]
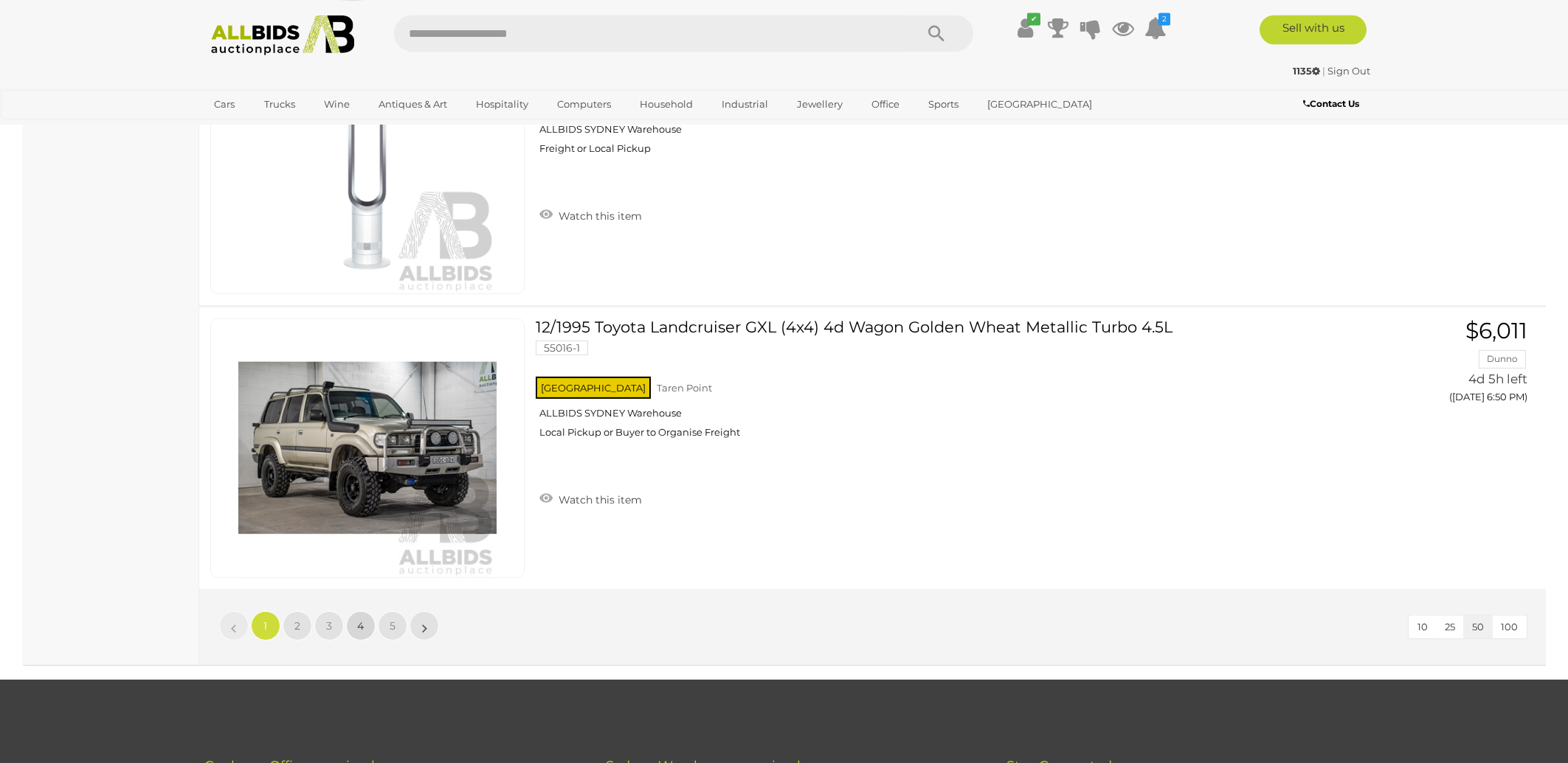
click at [359, 619] on span "4" at bounding box center [361, 626] width 7 height 14
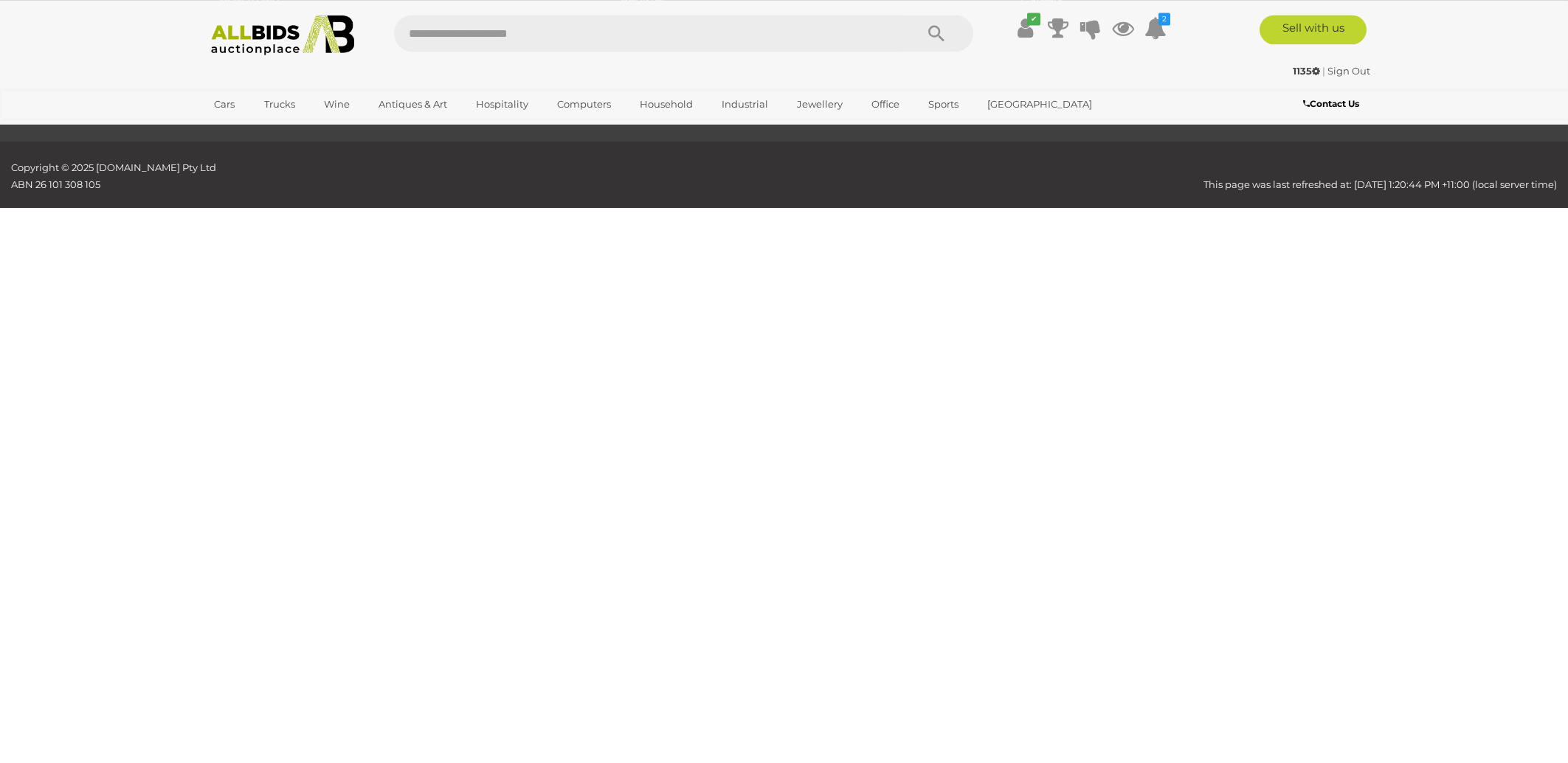
scroll to position [47, 0]
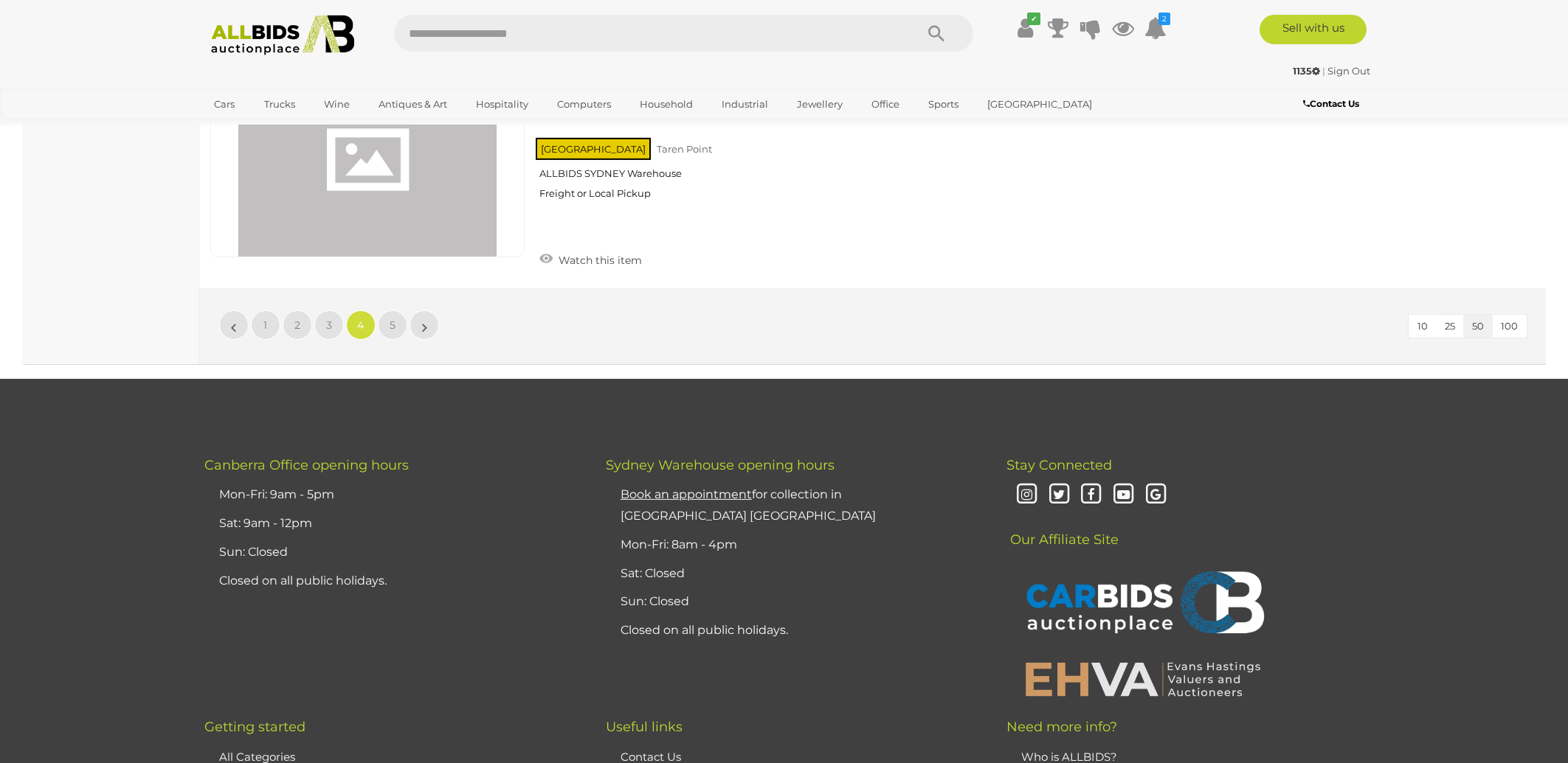
scroll to position [11886, 0]
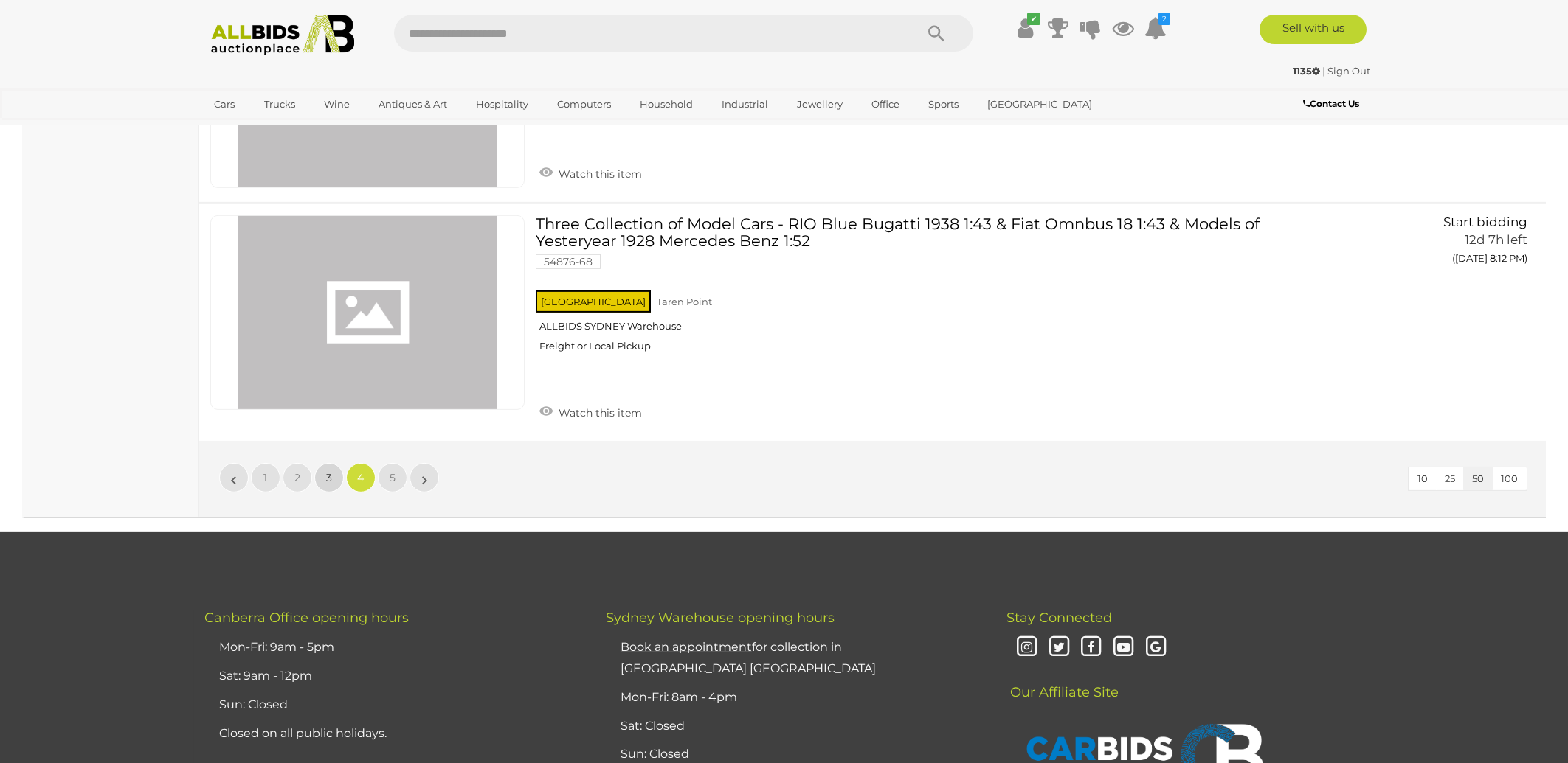
click at [330, 471] on span "3" at bounding box center [329, 478] width 6 height 14
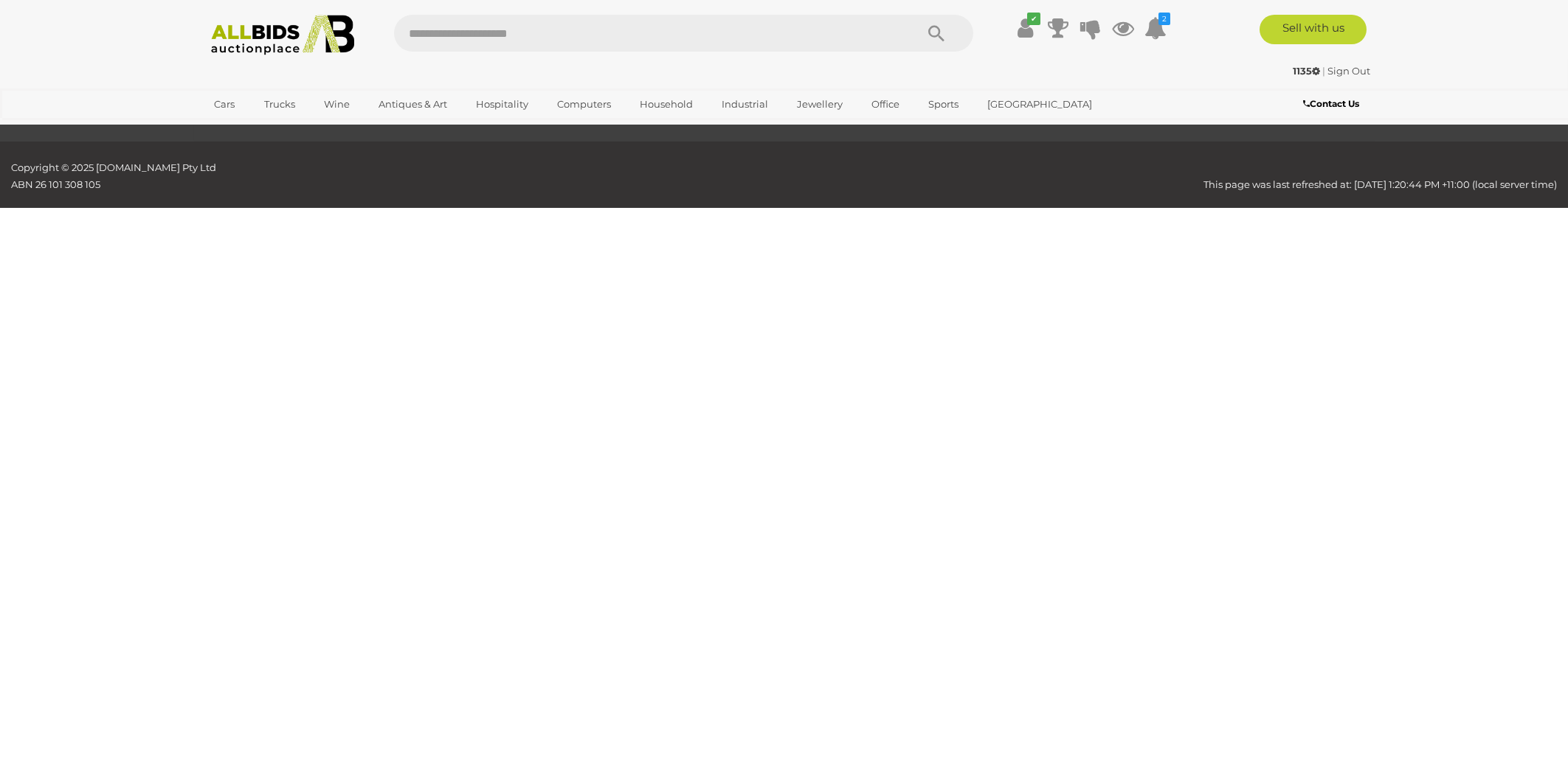
scroll to position [47, 0]
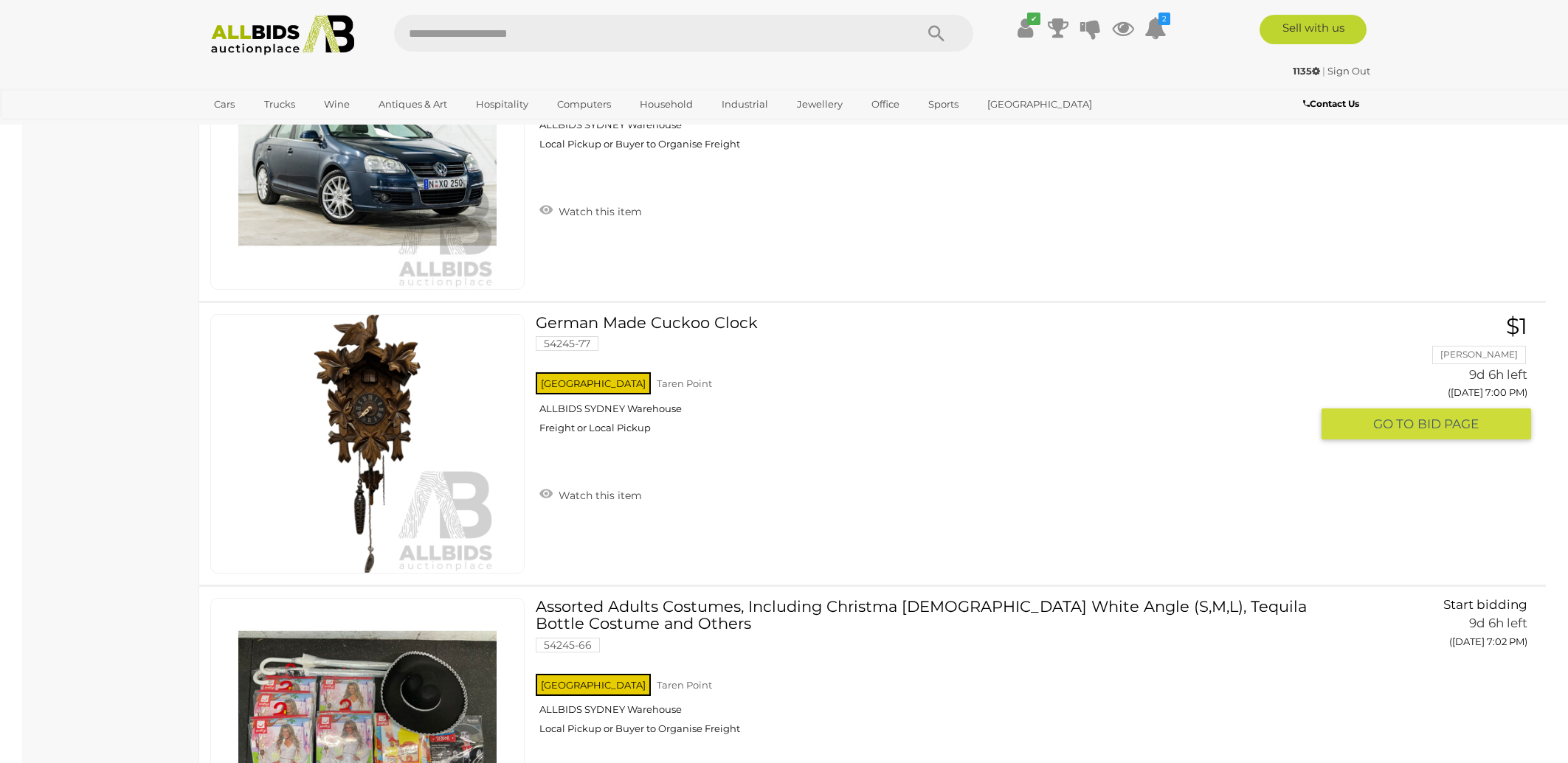
scroll to position [1312, 0]
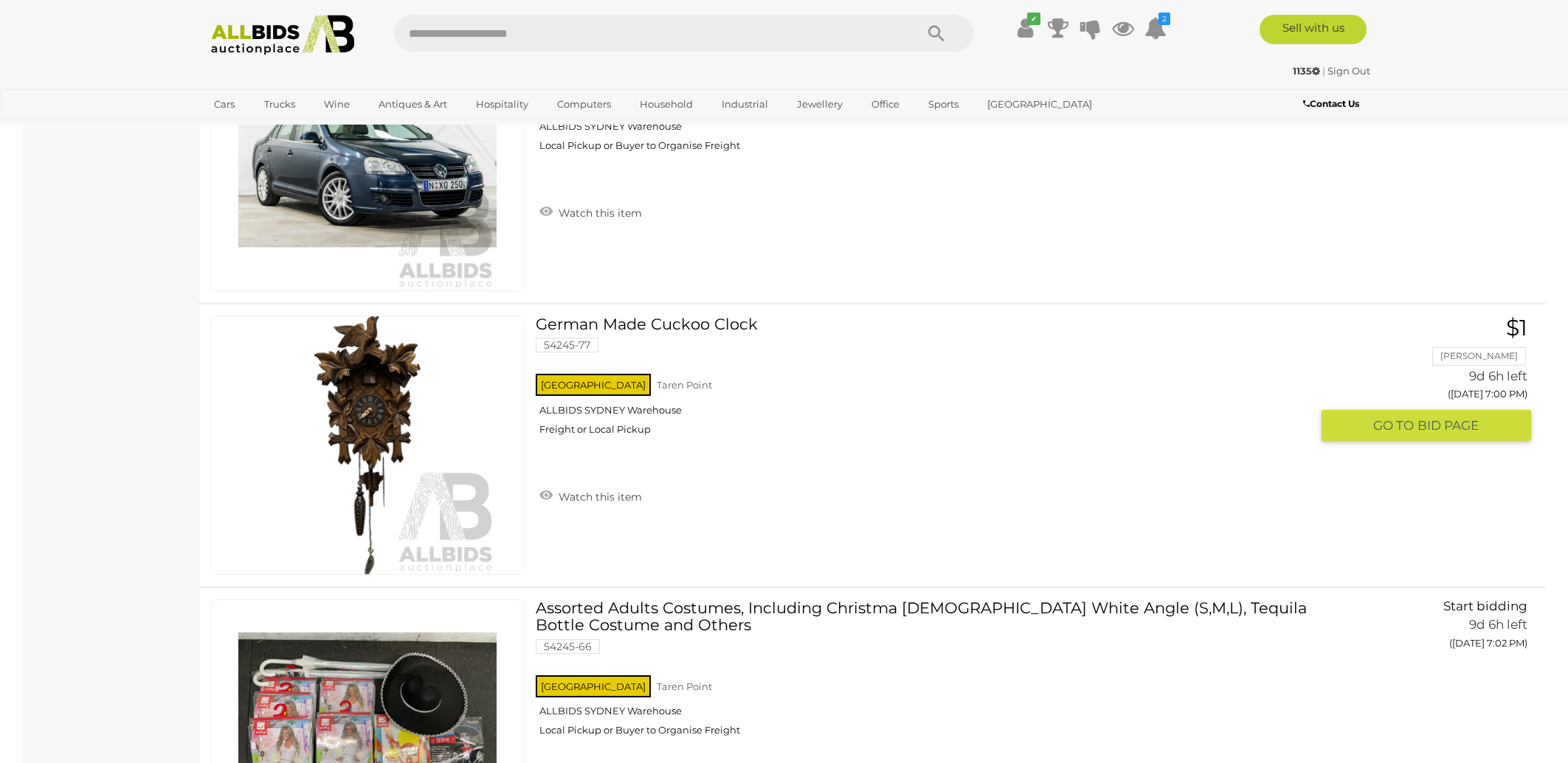
click at [658, 317] on link "German Made Cuckoo Clock 54245-77 NSW Taren Point ALLBIDS SYDNEY Warehouse" at bounding box center [928, 381] width 763 height 132
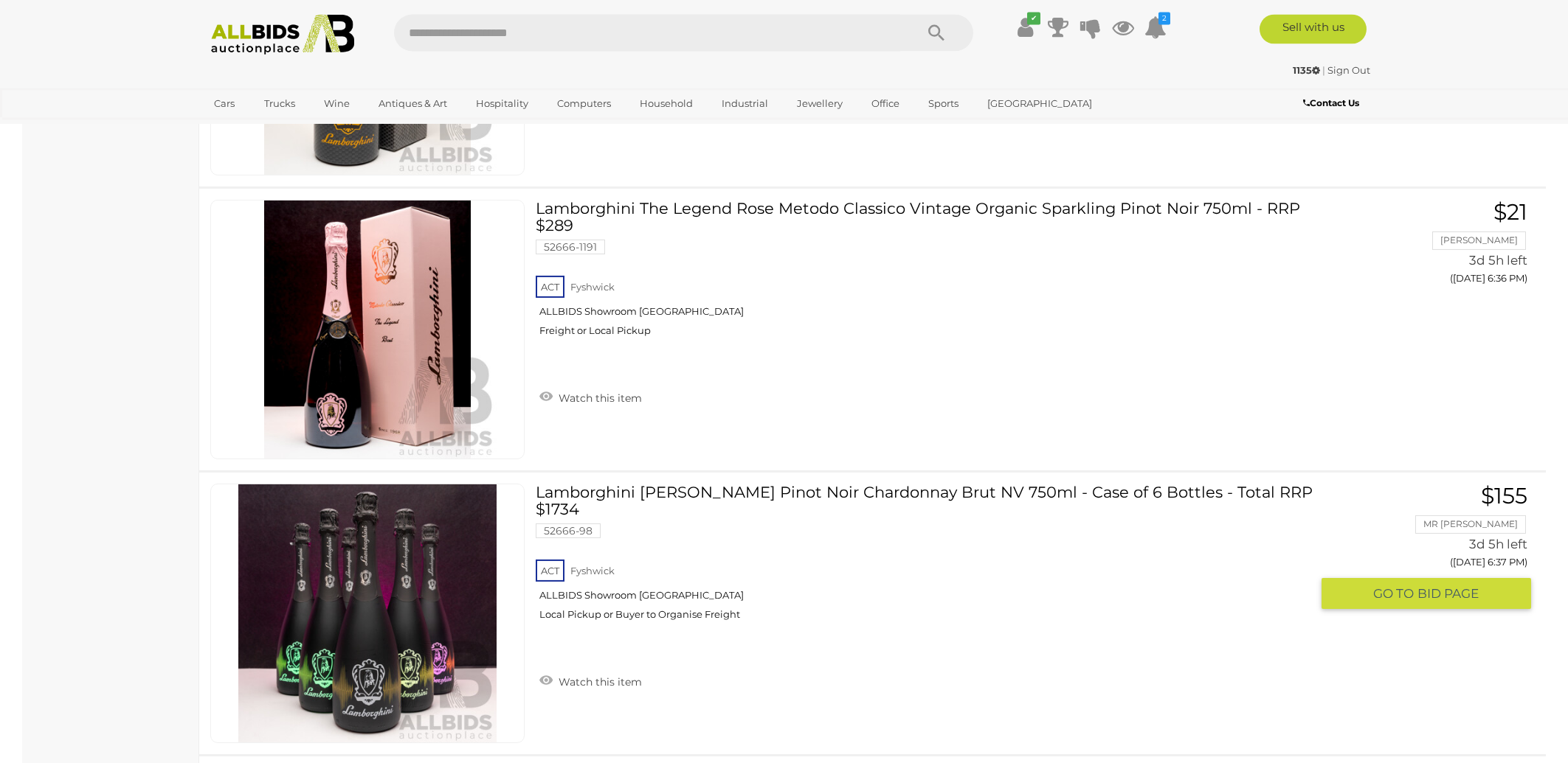
scroll to position [7696, 0]
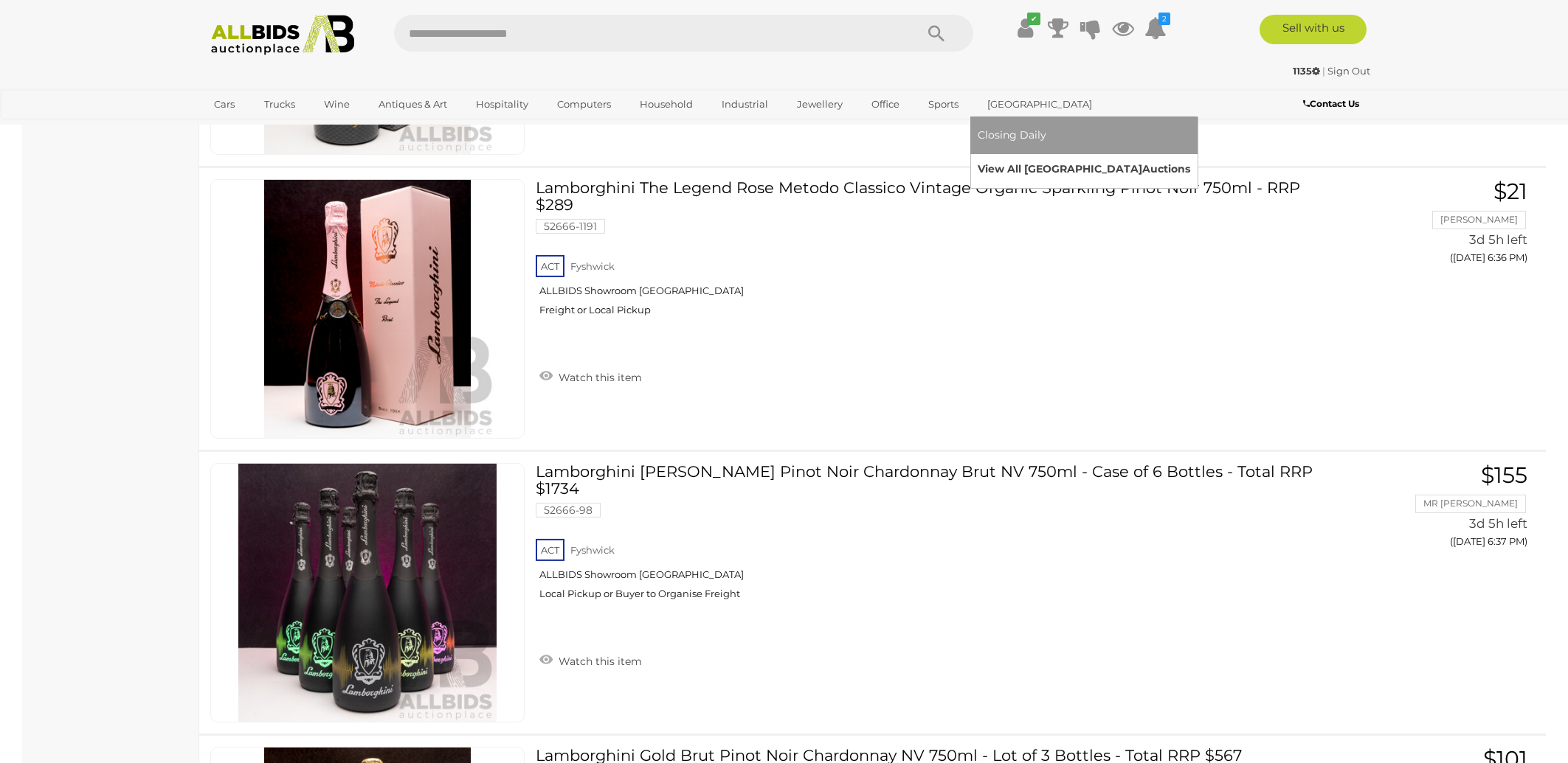
click at [1003, 161] on link "View All Sydney Auctions" at bounding box center [1084, 169] width 213 height 23
click at [991, 166] on link "View All Sydney Auctions" at bounding box center [1084, 169] width 213 height 23
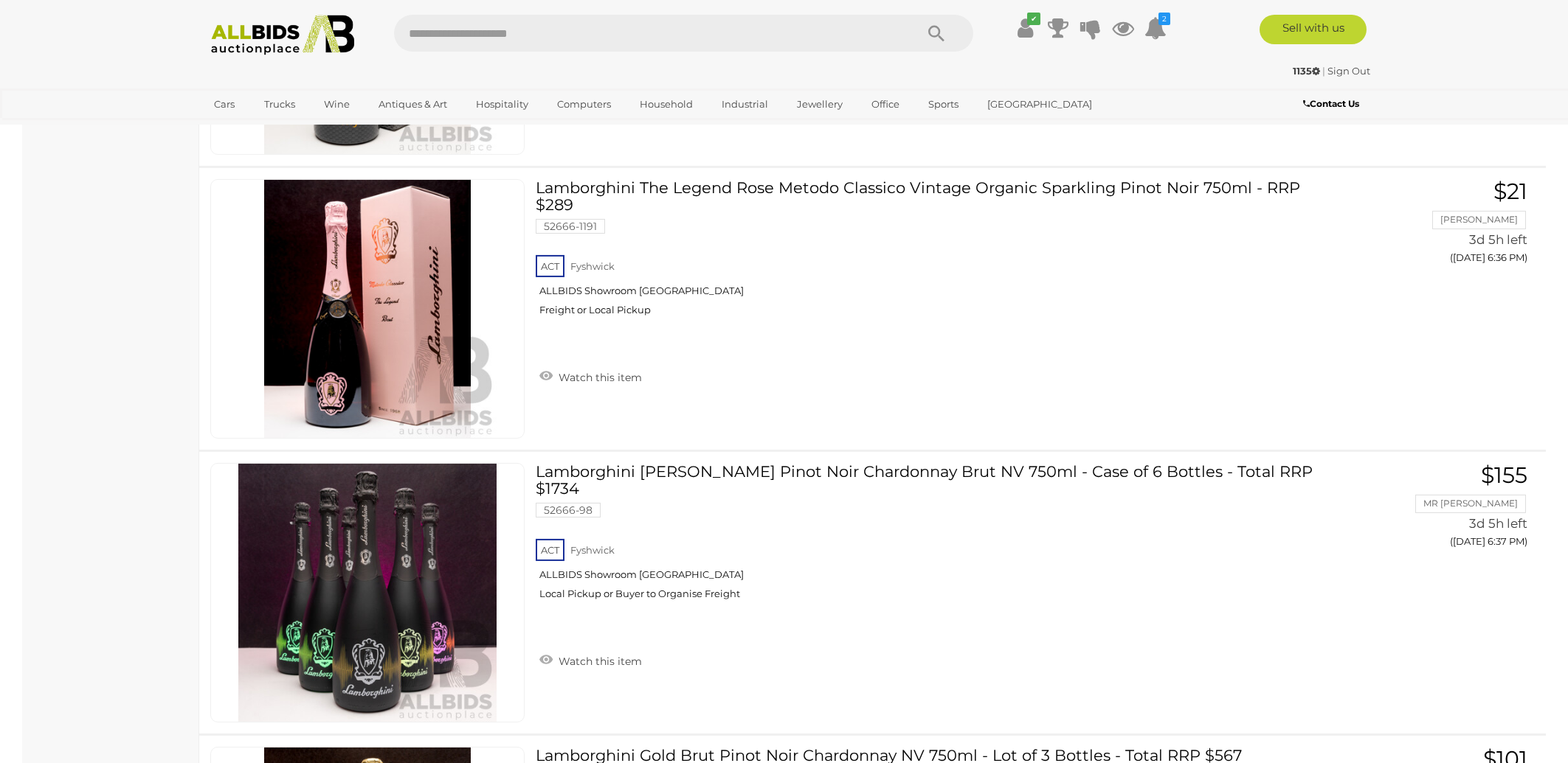
click at [235, 33] on img at bounding box center [283, 35] width 161 height 41
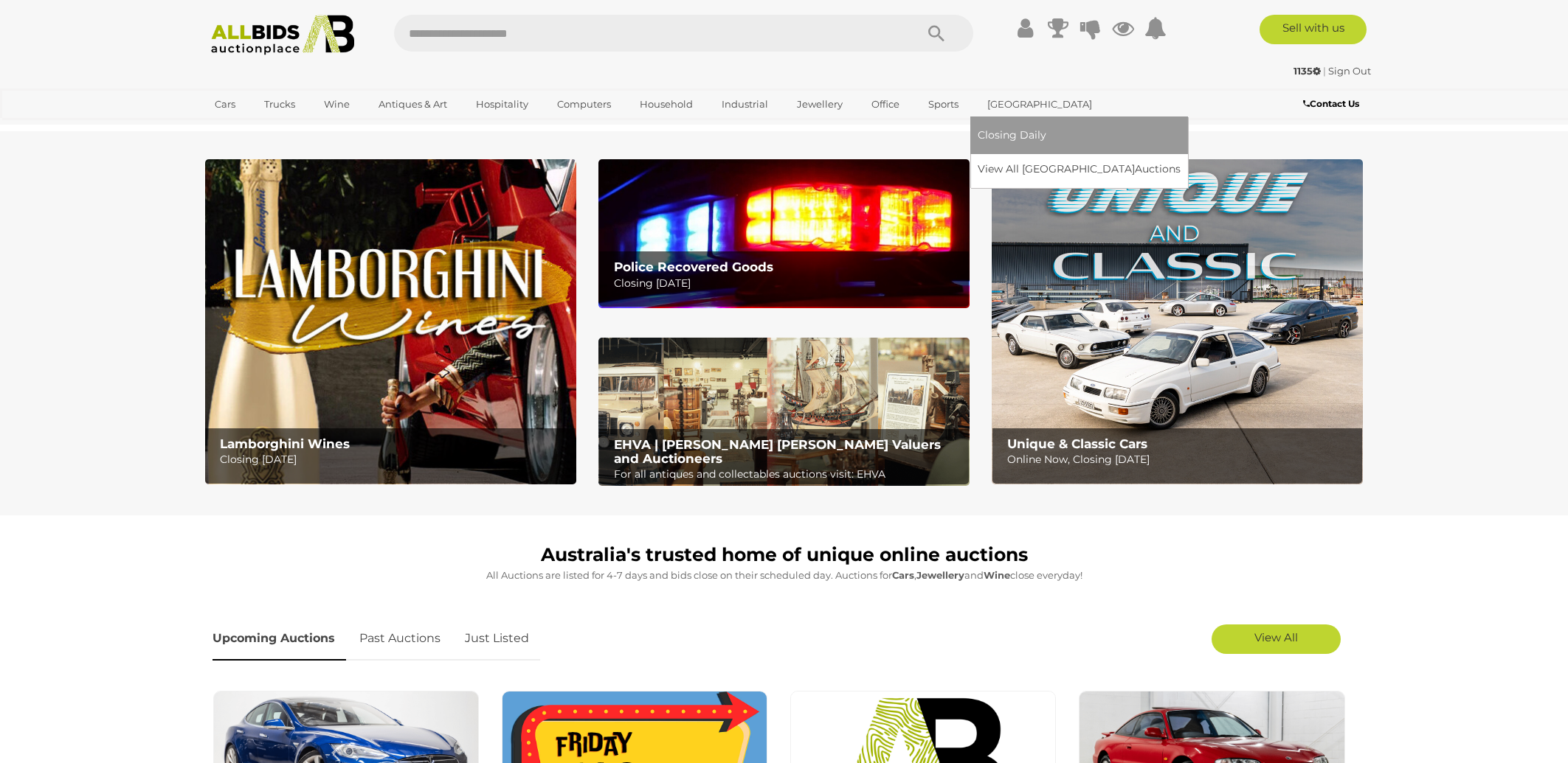
click at [1011, 104] on link "[GEOGRAPHIC_DATA]" at bounding box center [1040, 103] width 124 height 24
click at [1017, 172] on link "View All Sydney Auctions" at bounding box center [1084, 169] width 213 height 23
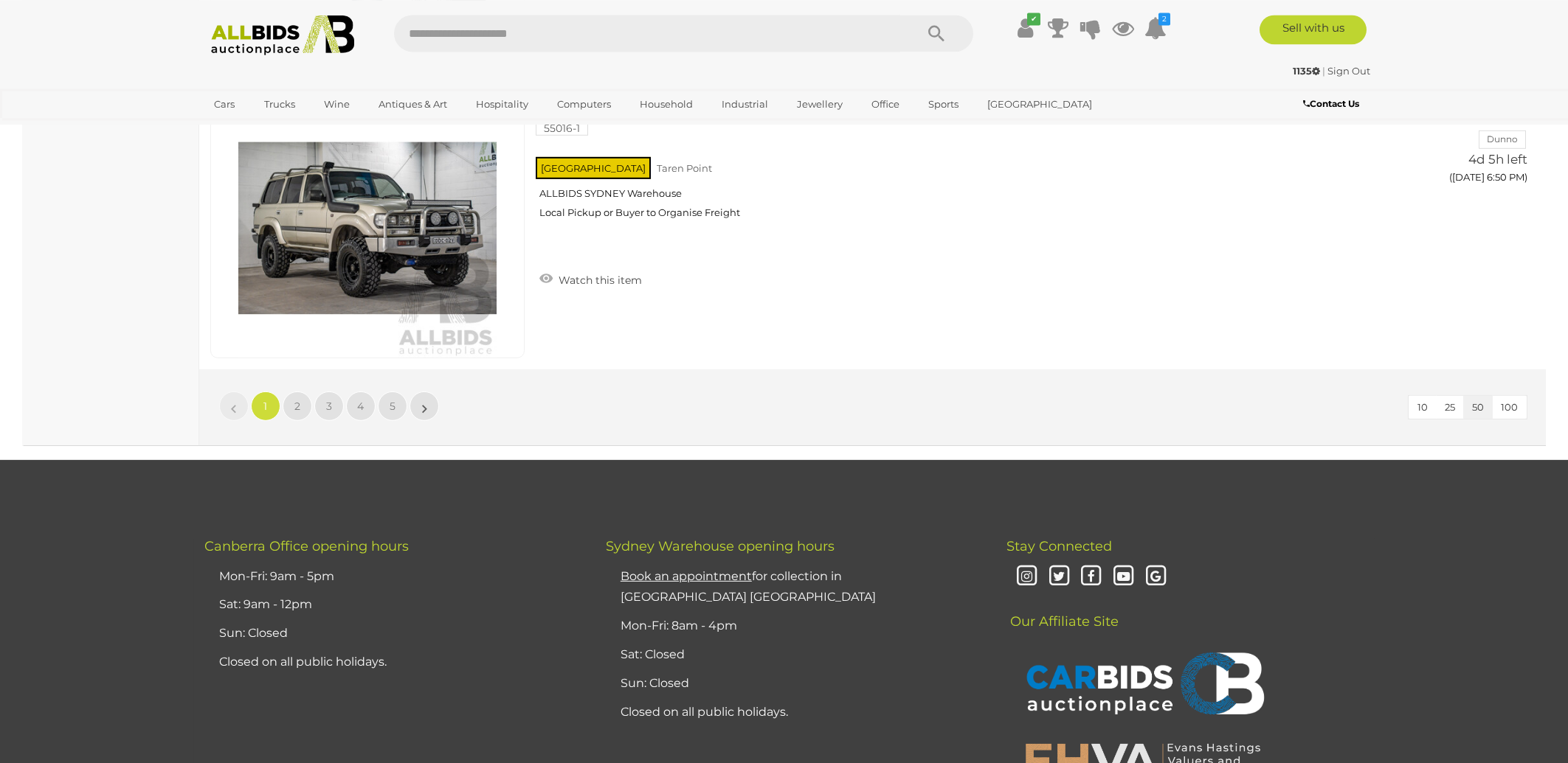
scroll to position [13974, 0]
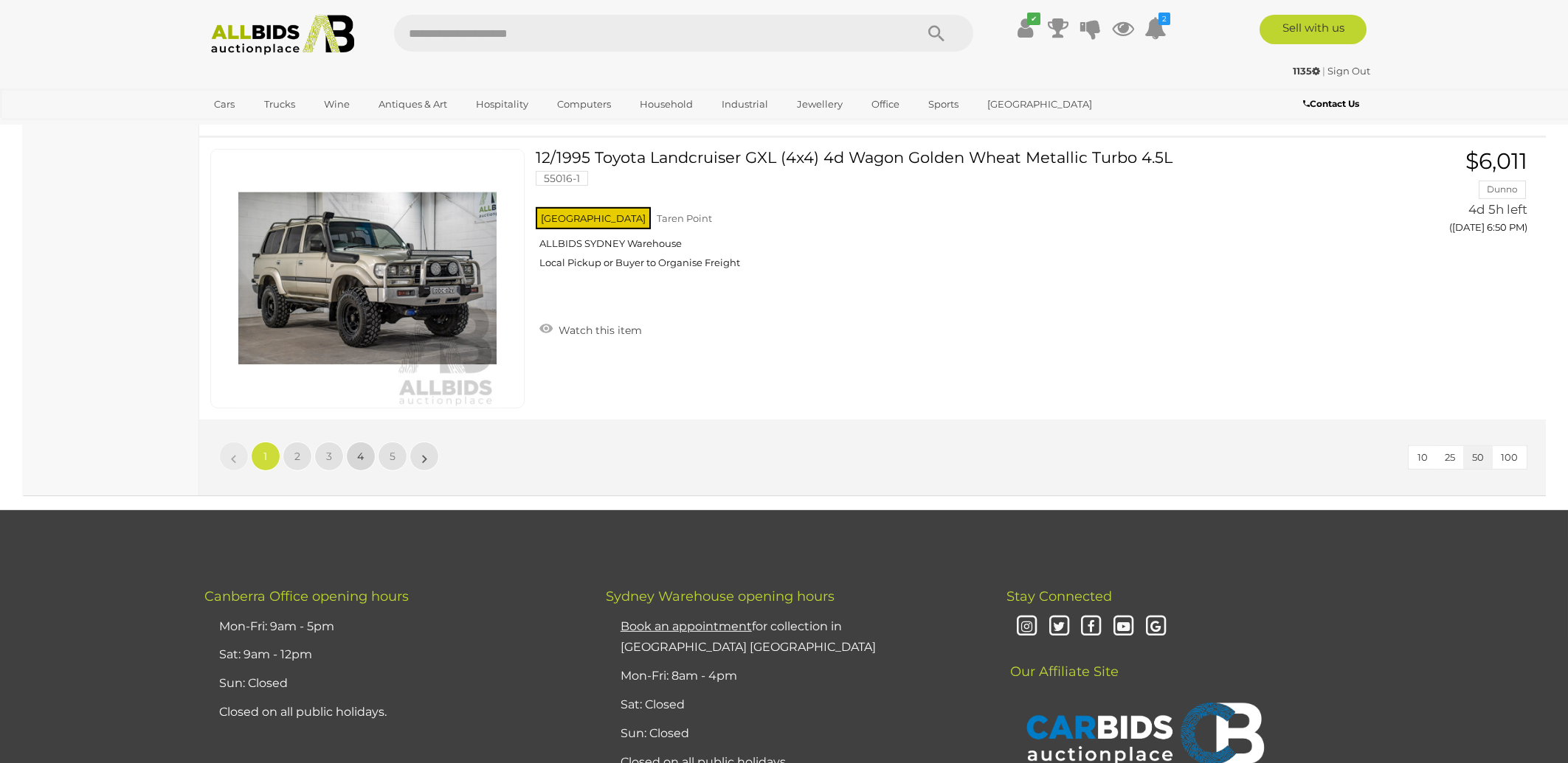
click at [358, 450] on span "4" at bounding box center [361, 456] width 7 height 14
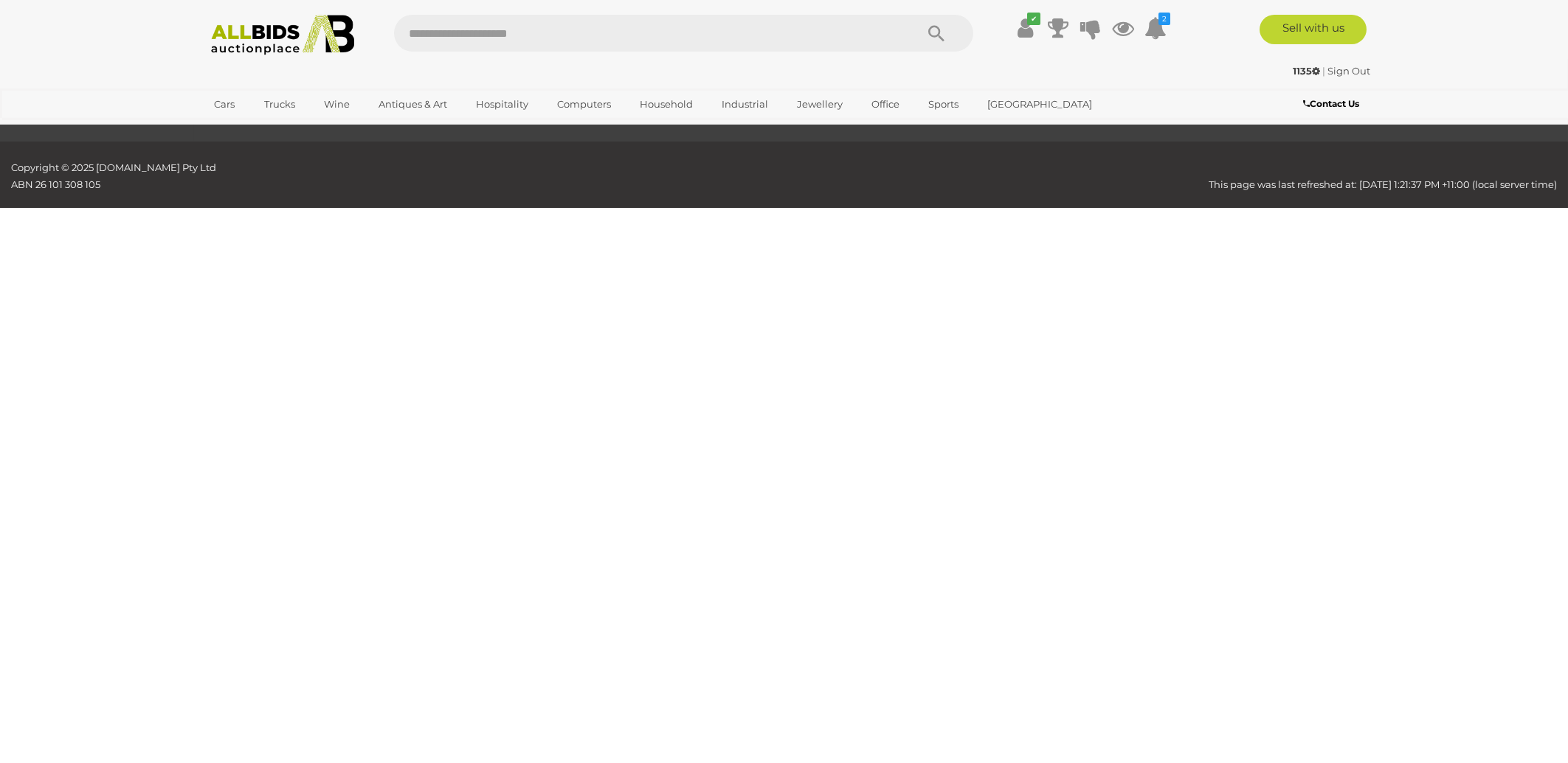
scroll to position [47, 0]
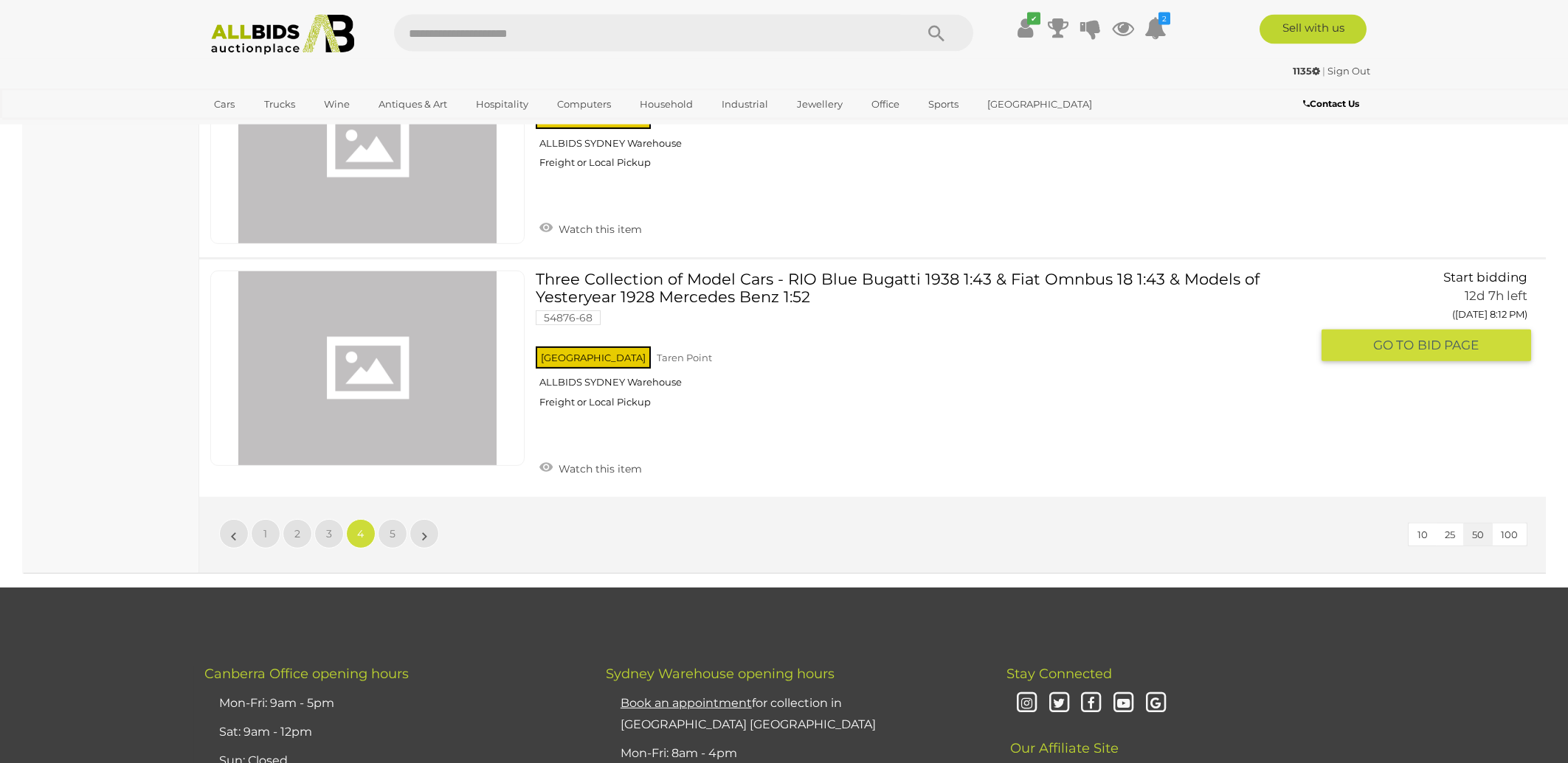
scroll to position [12339, 0]
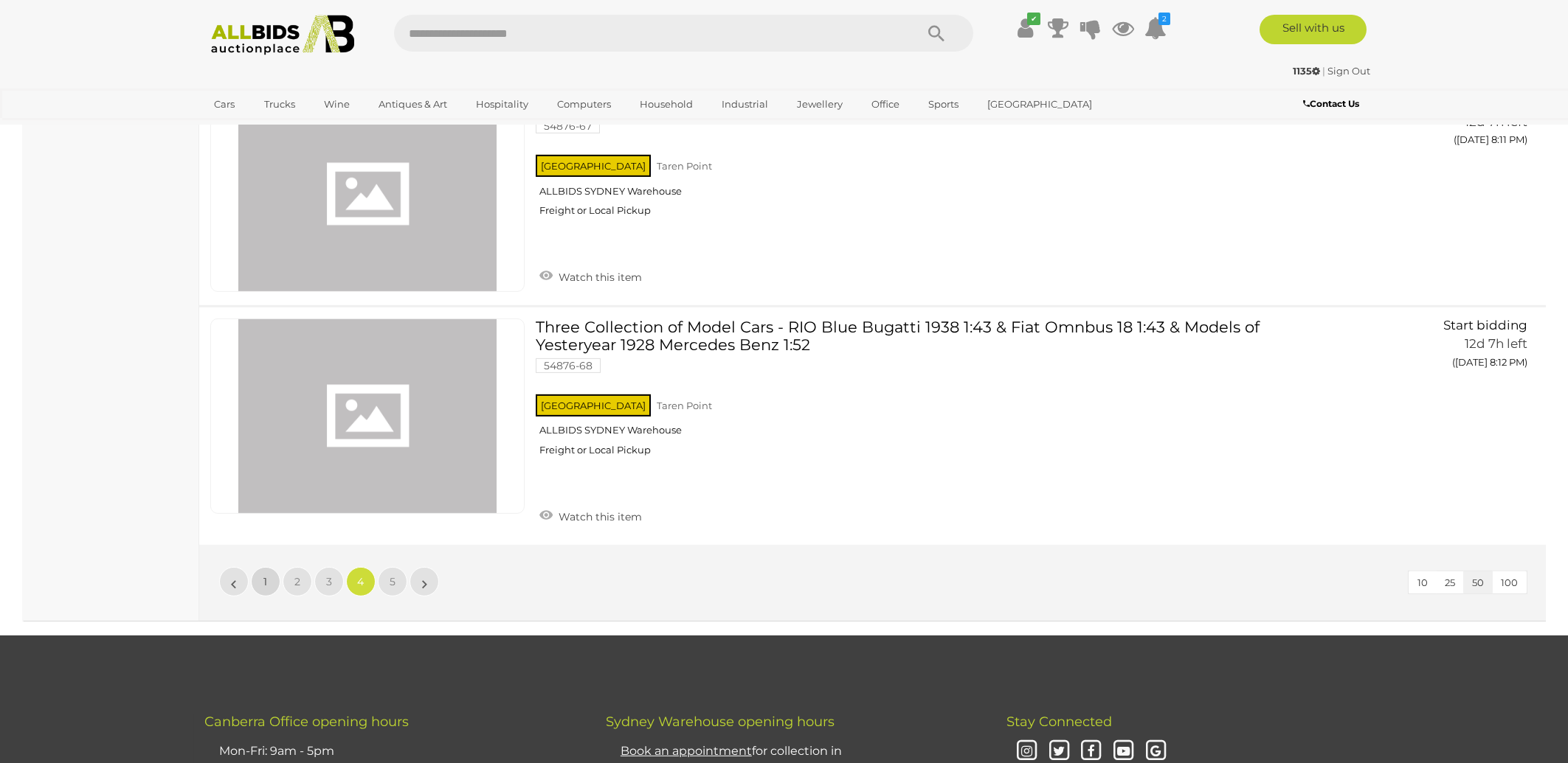
click at [271, 568] on link "1" at bounding box center [265, 582] width 30 height 30
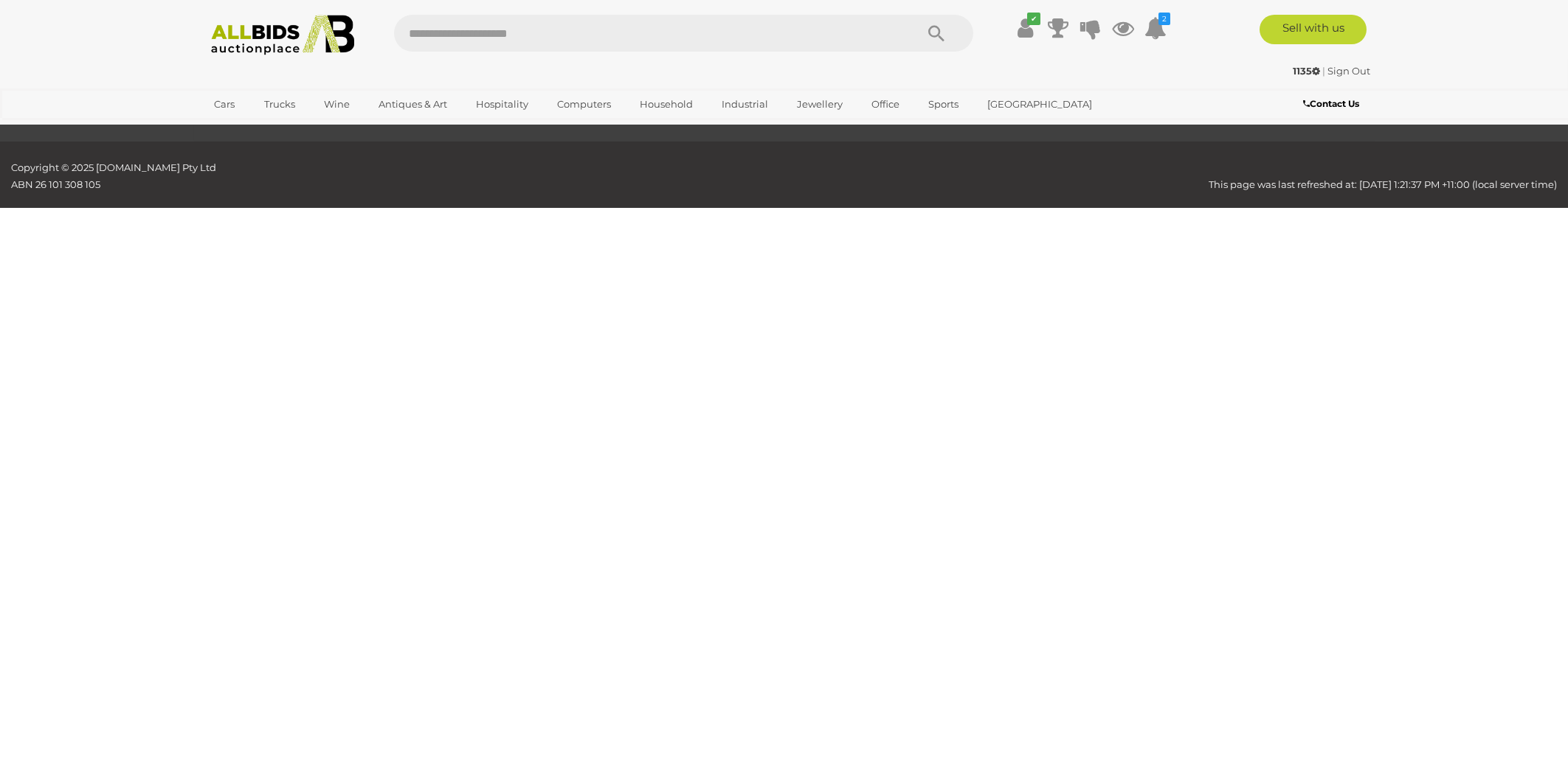
scroll to position [47, 0]
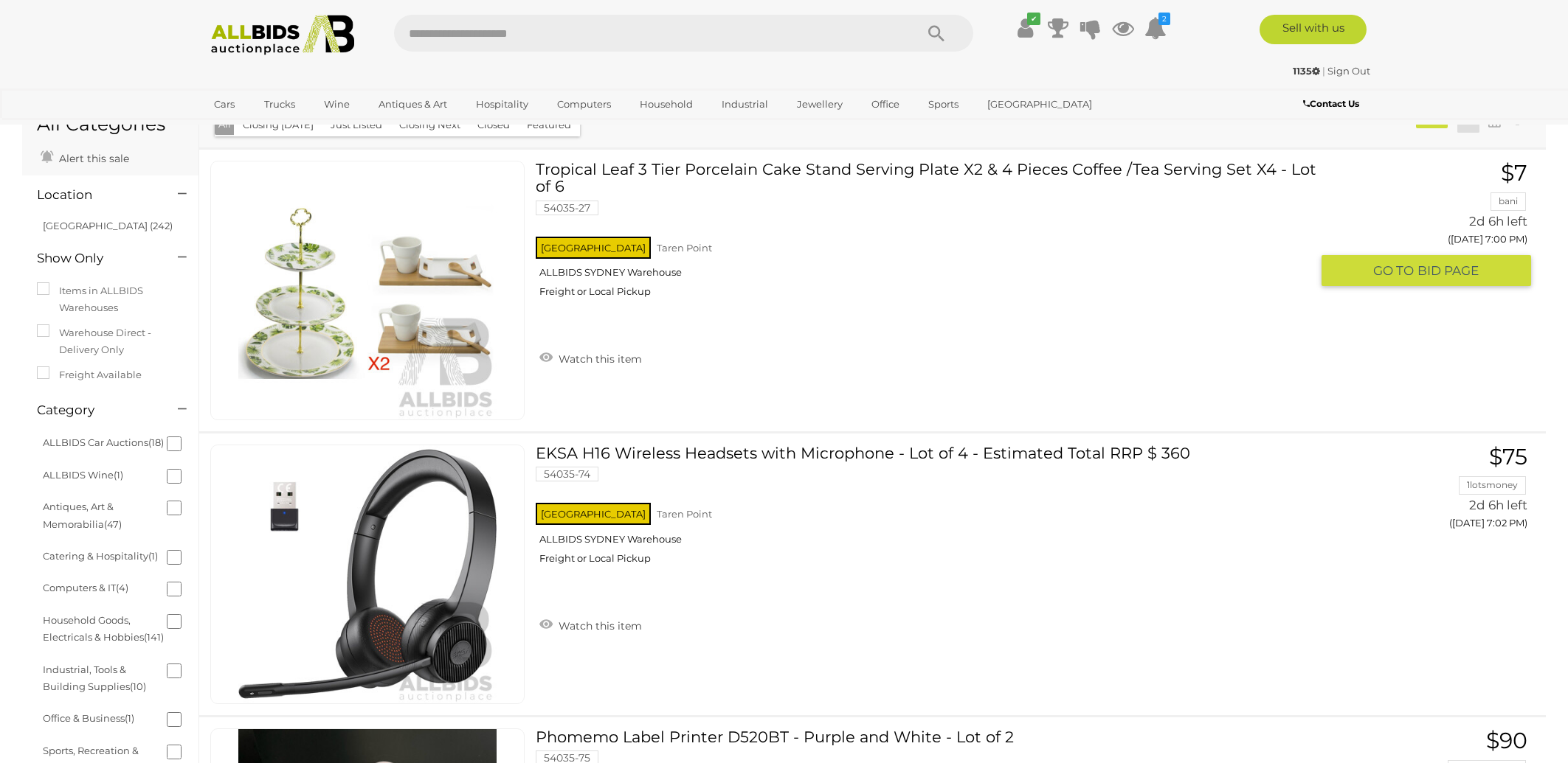
click at [622, 157] on div "Tropical Leaf 3 Tier Porcelain Cake Stand Serving Plate X2 & 4 Pieces Coffee /T…" at bounding box center [872, 290] width 1369 height 281
click at [620, 169] on link "Tropical Leaf 3 Tier Porcelain Cake Stand Serving Plate X2 & 4 Pieces Coffee /T…" at bounding box center [928, 234] width 763 height 148
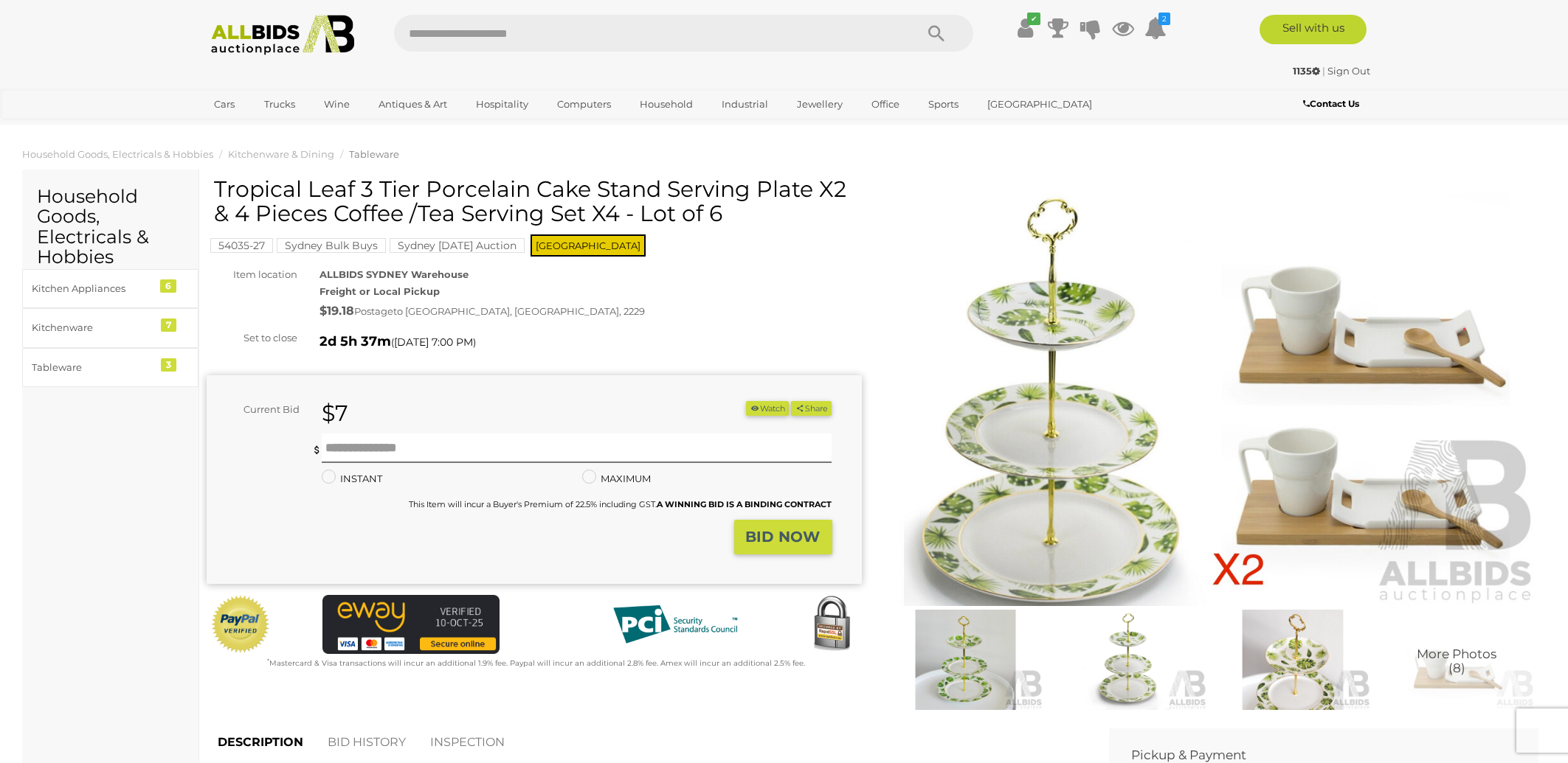
click at [454, 246] on mark "Sydney [DATE] Auction" at bounding box center [458, 245] width 135 height 15
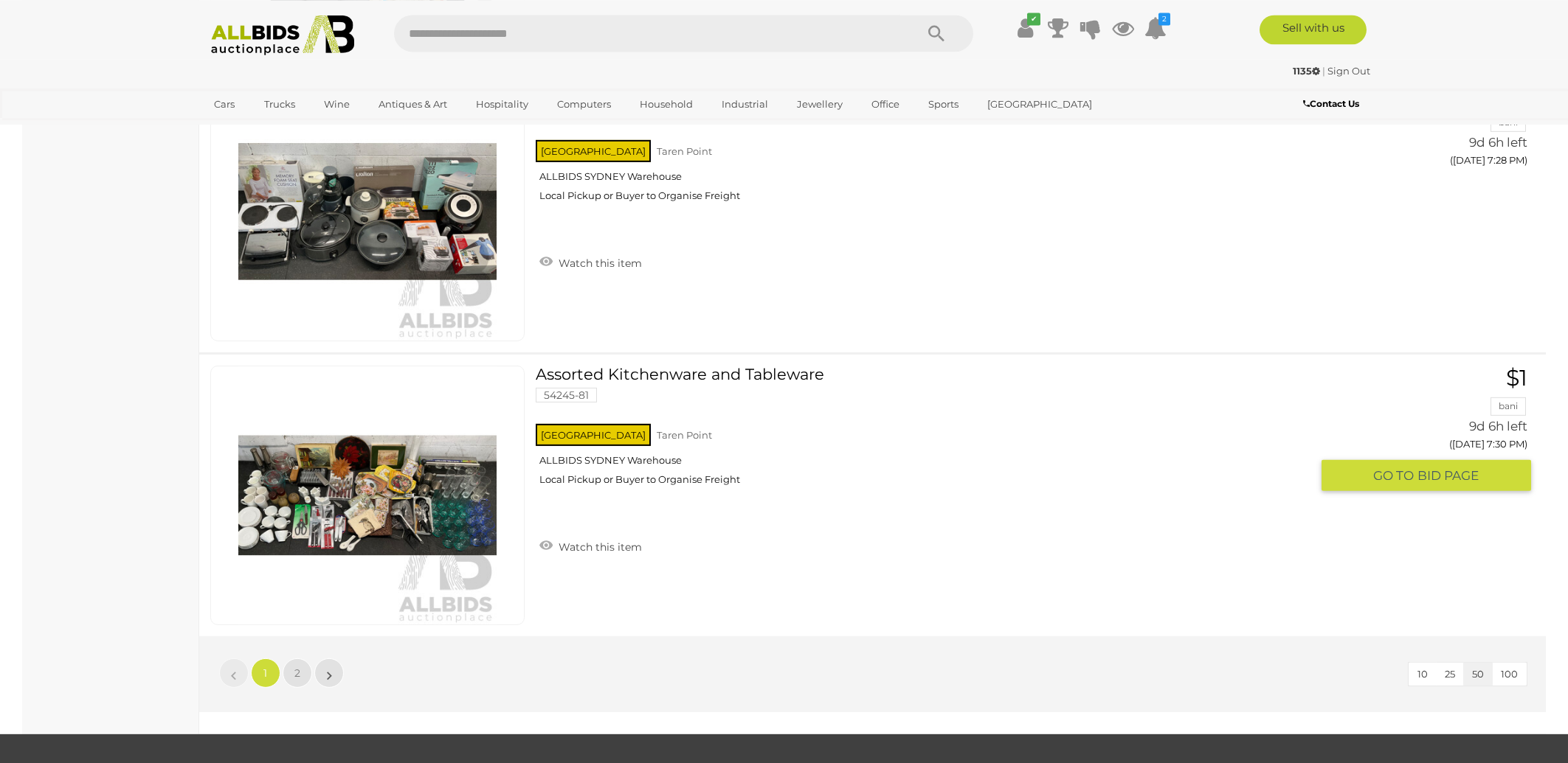
scroll to position [13758, 0]
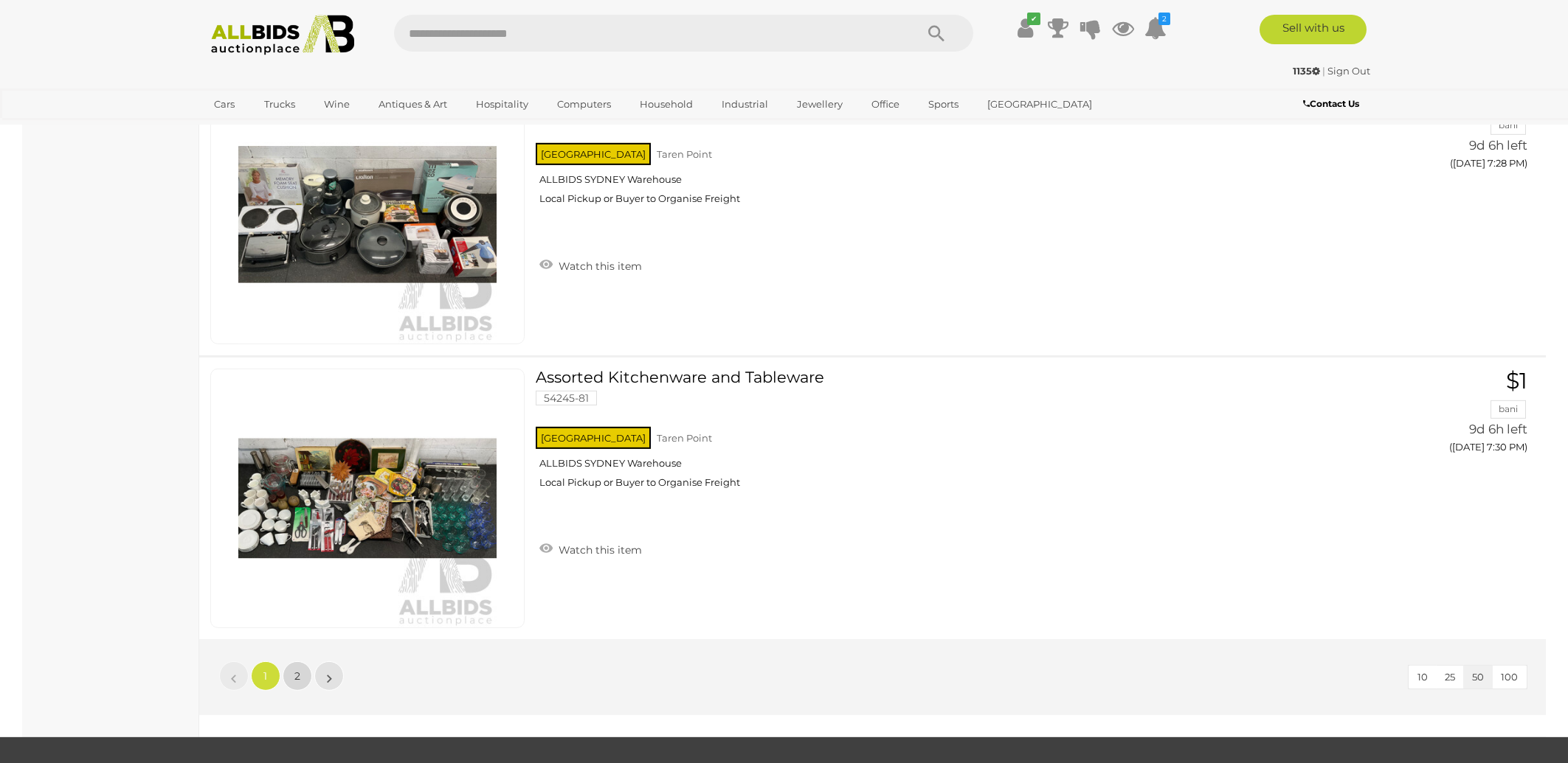
click at [299, 670] on span "2" at bounding box center [297, 677] width 6 height 14
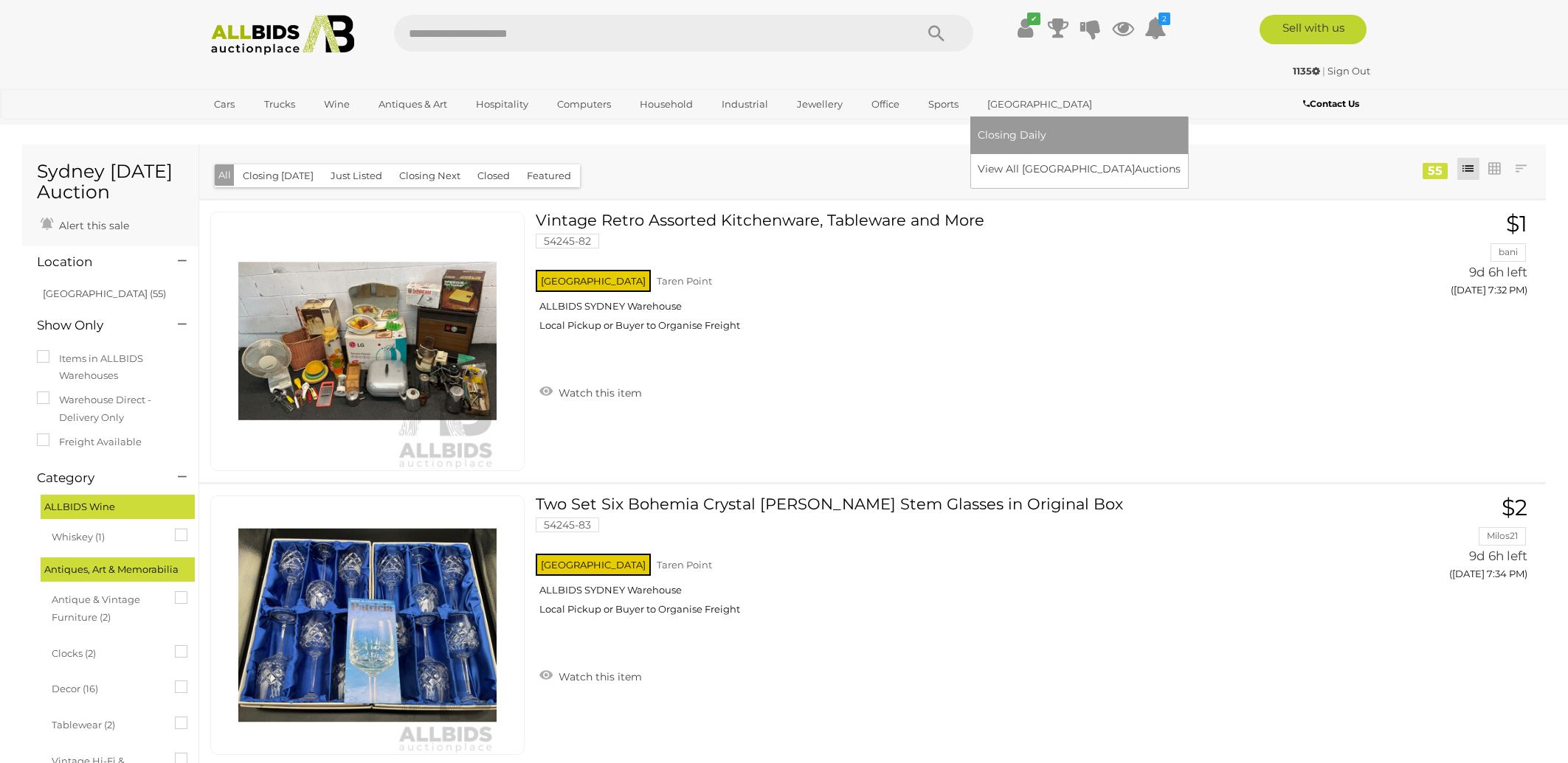
click at [1006, 157] on ul "Closing Daily View All Sydney Auctions" at bounding box center [1080, 149] width 203 height 64
click at [1007, 169] on link "View All Sydney Auctions" at bounding box center [1084, 169] width 213 height 23
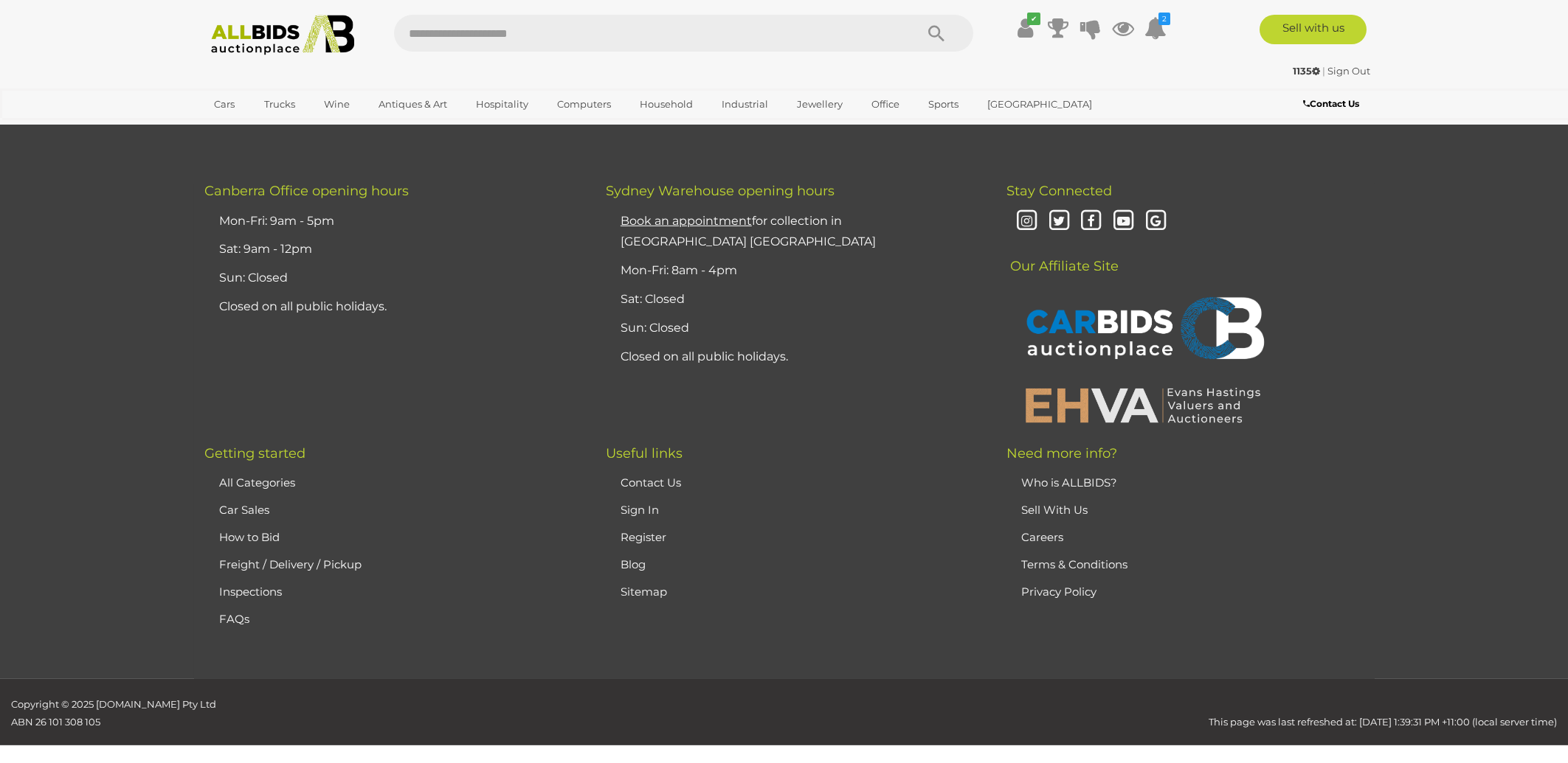
scroll to position [13853, 0]
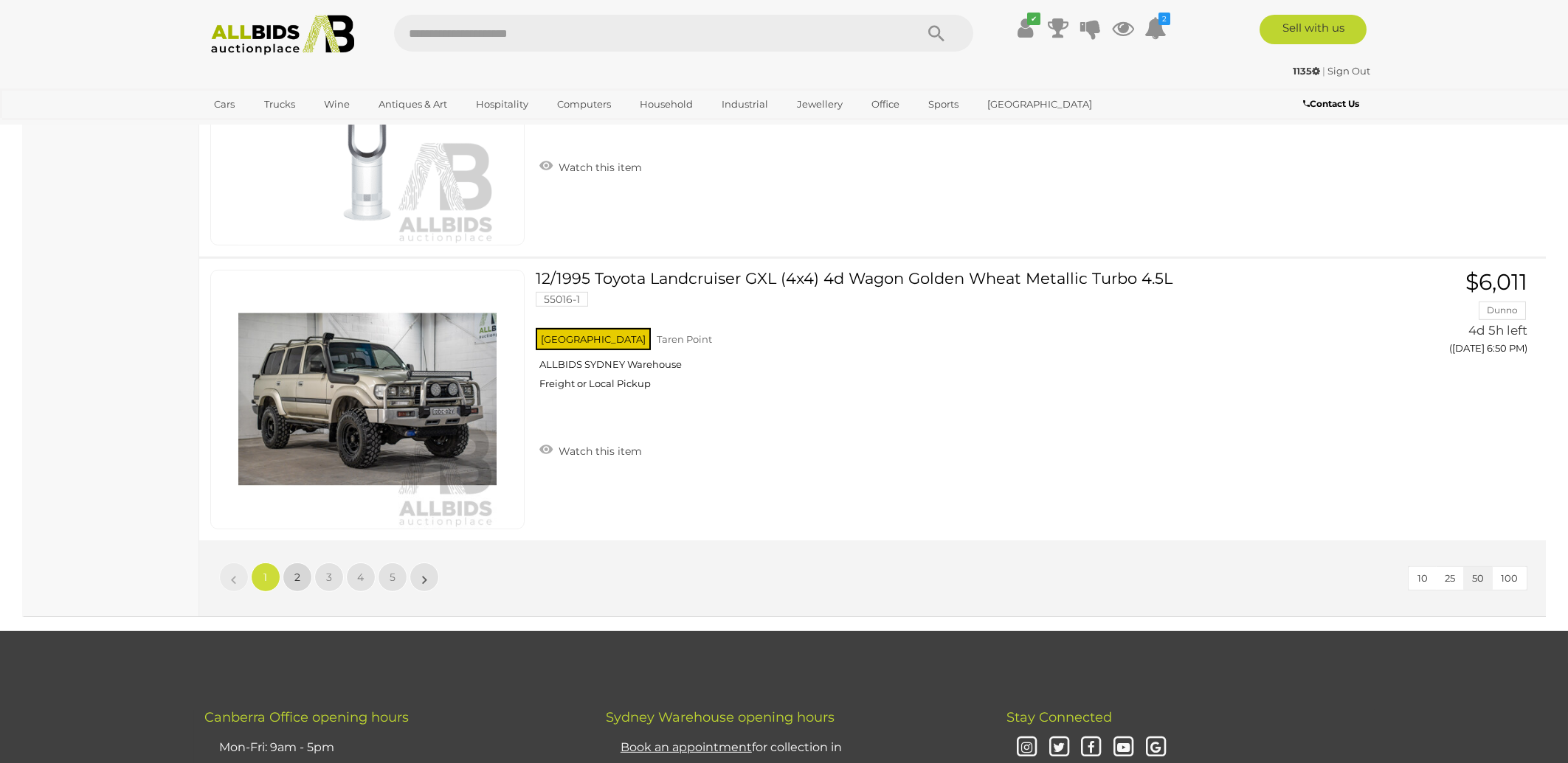
click at [289, 563] on link "2" at bounding box center [297, 577] width 30 height 30
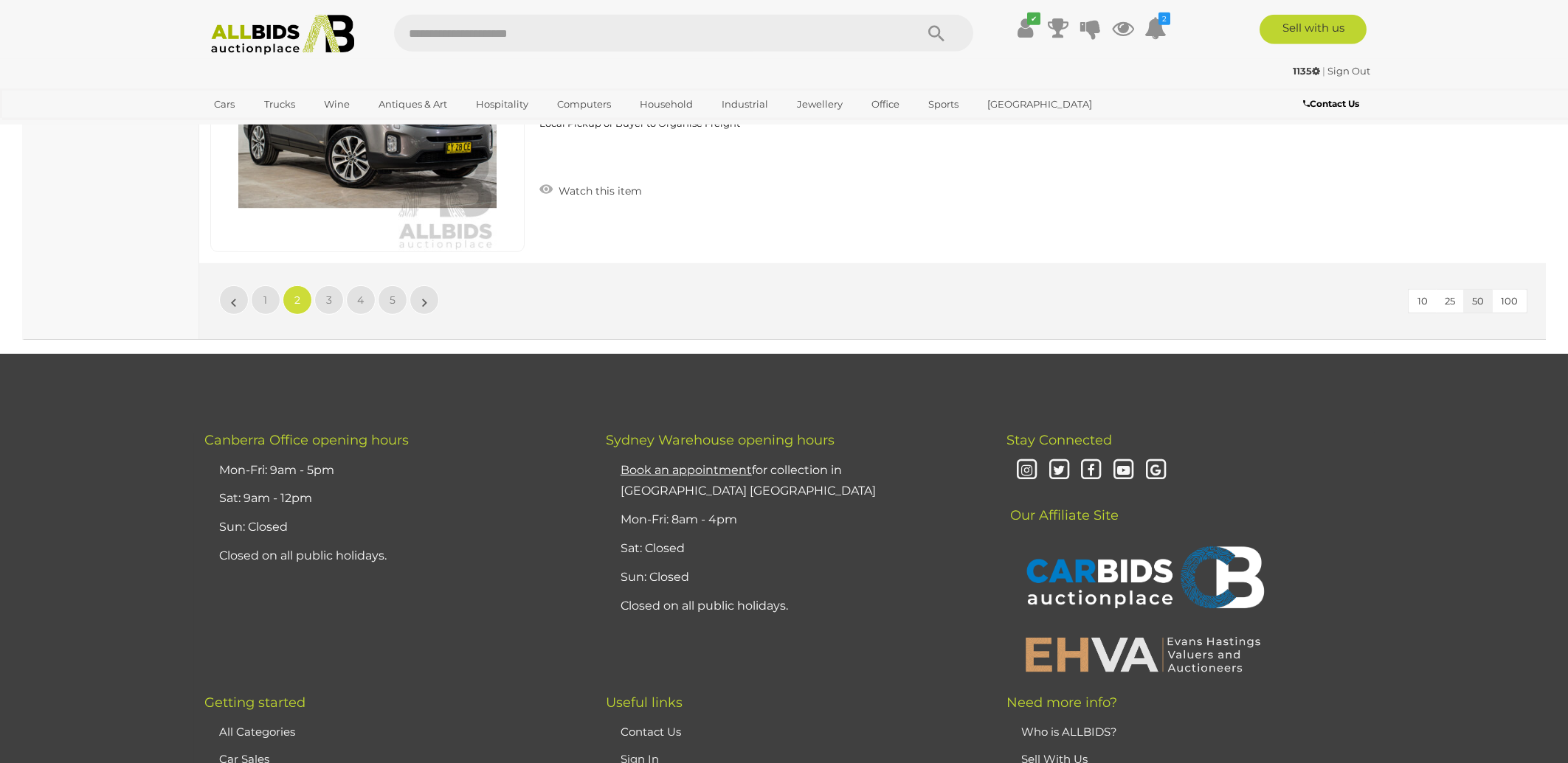
scroll to position [13858, 0]
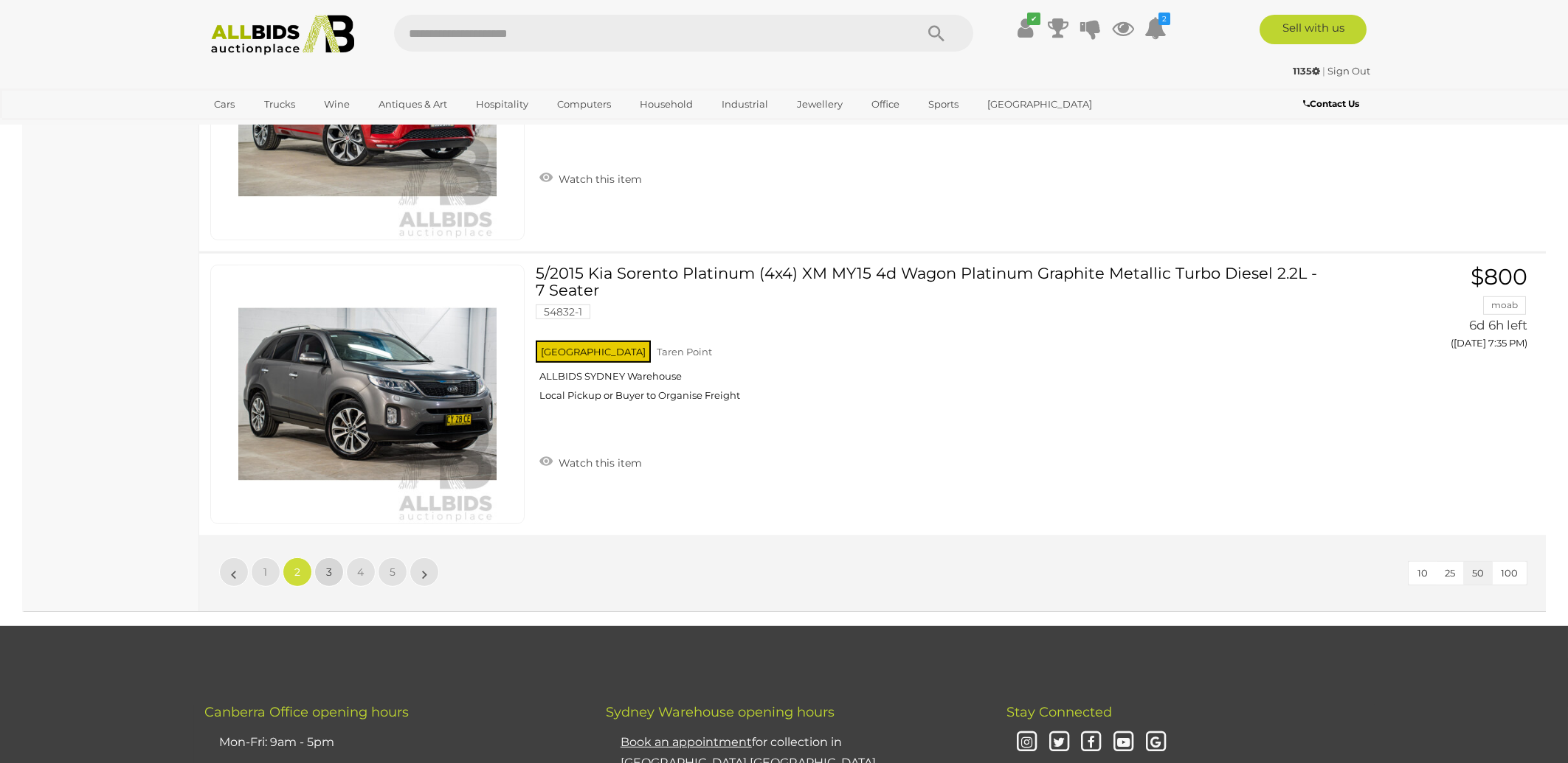
click at [330, 566] on span "3" at bounding box center [329, 572] width 6 height 14
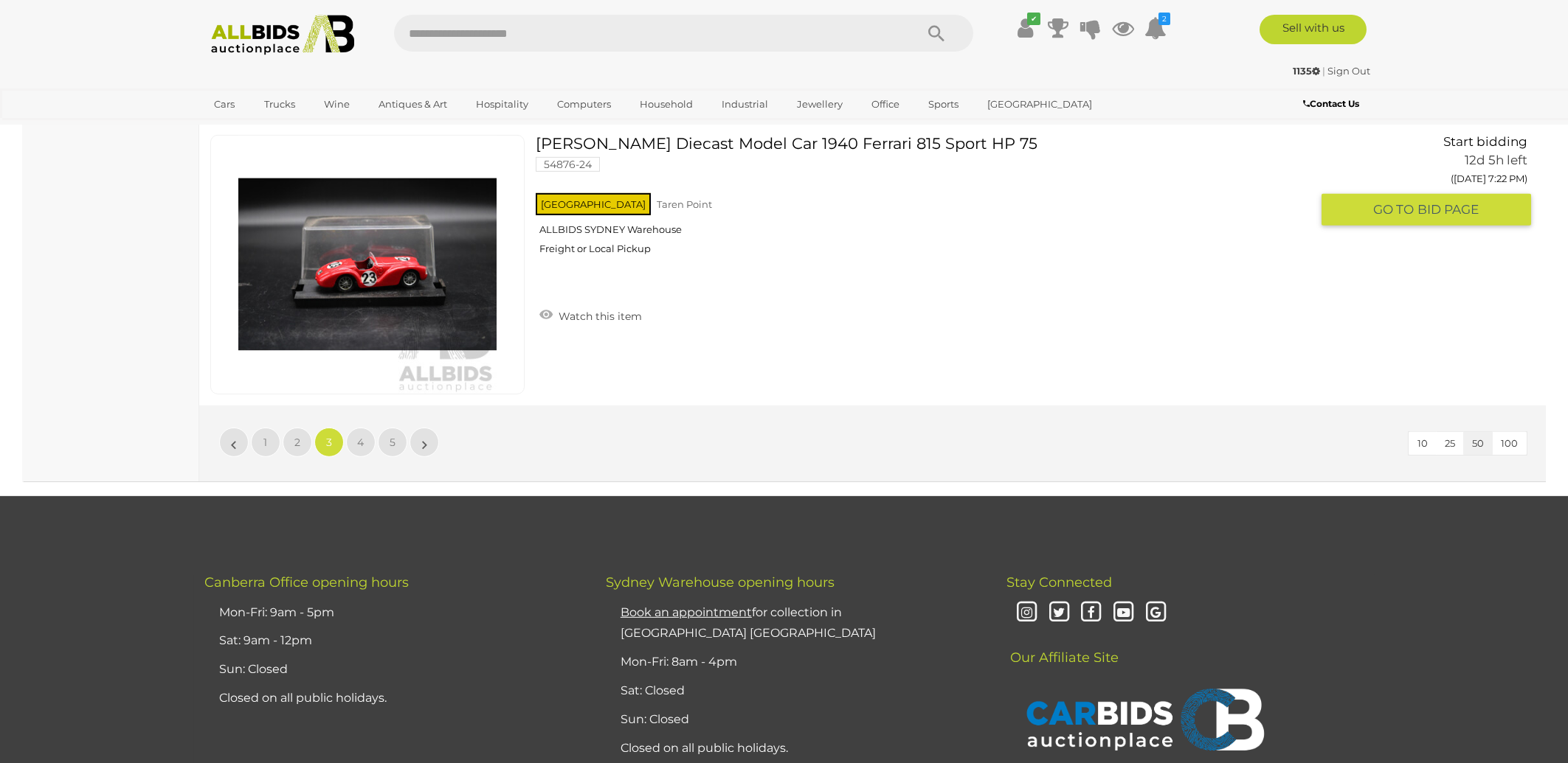
scroll to position [13958, 0]
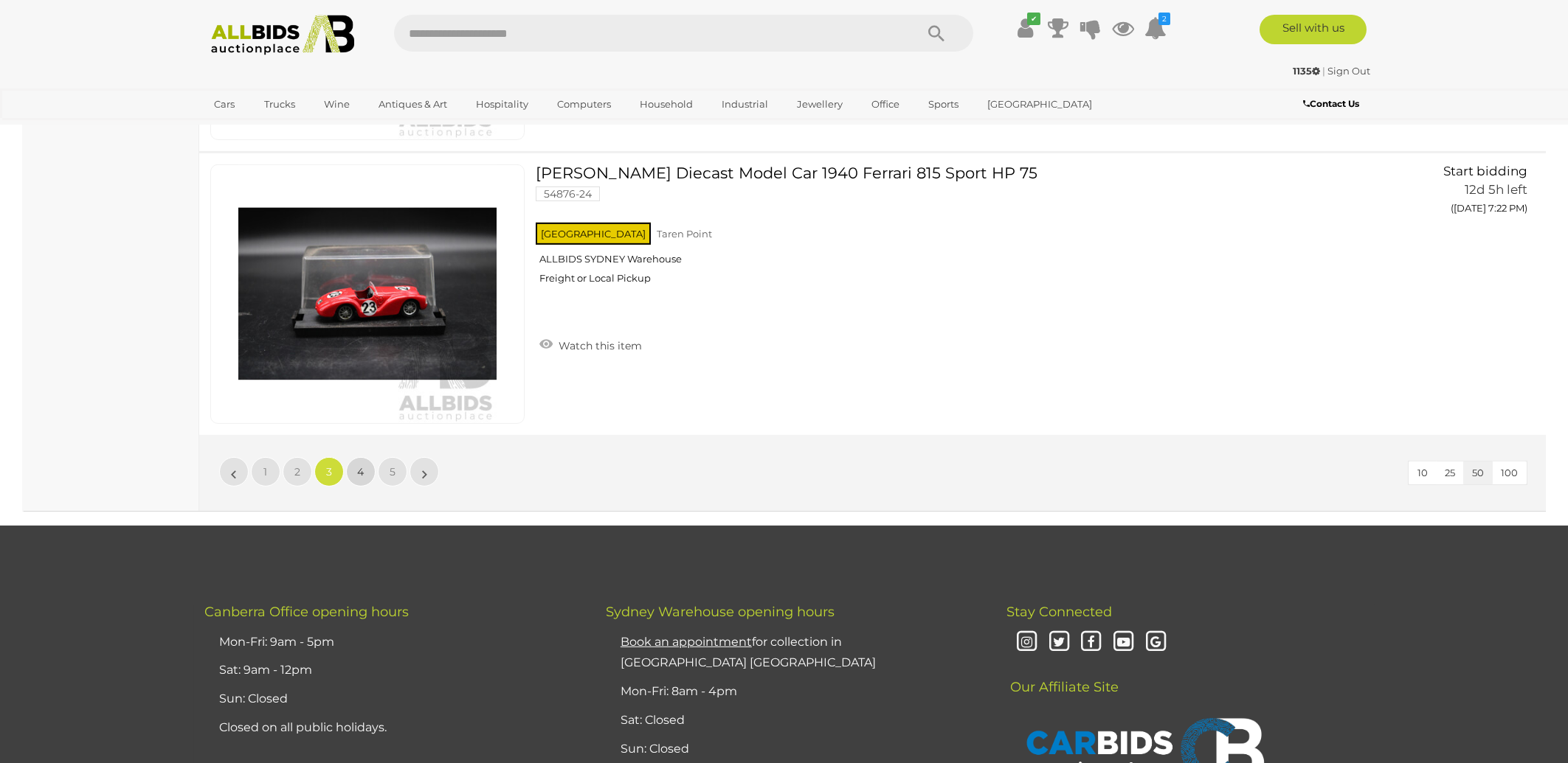
click at [362, 465] on span "4" at bounding box center [361, 472] width 7 height 14
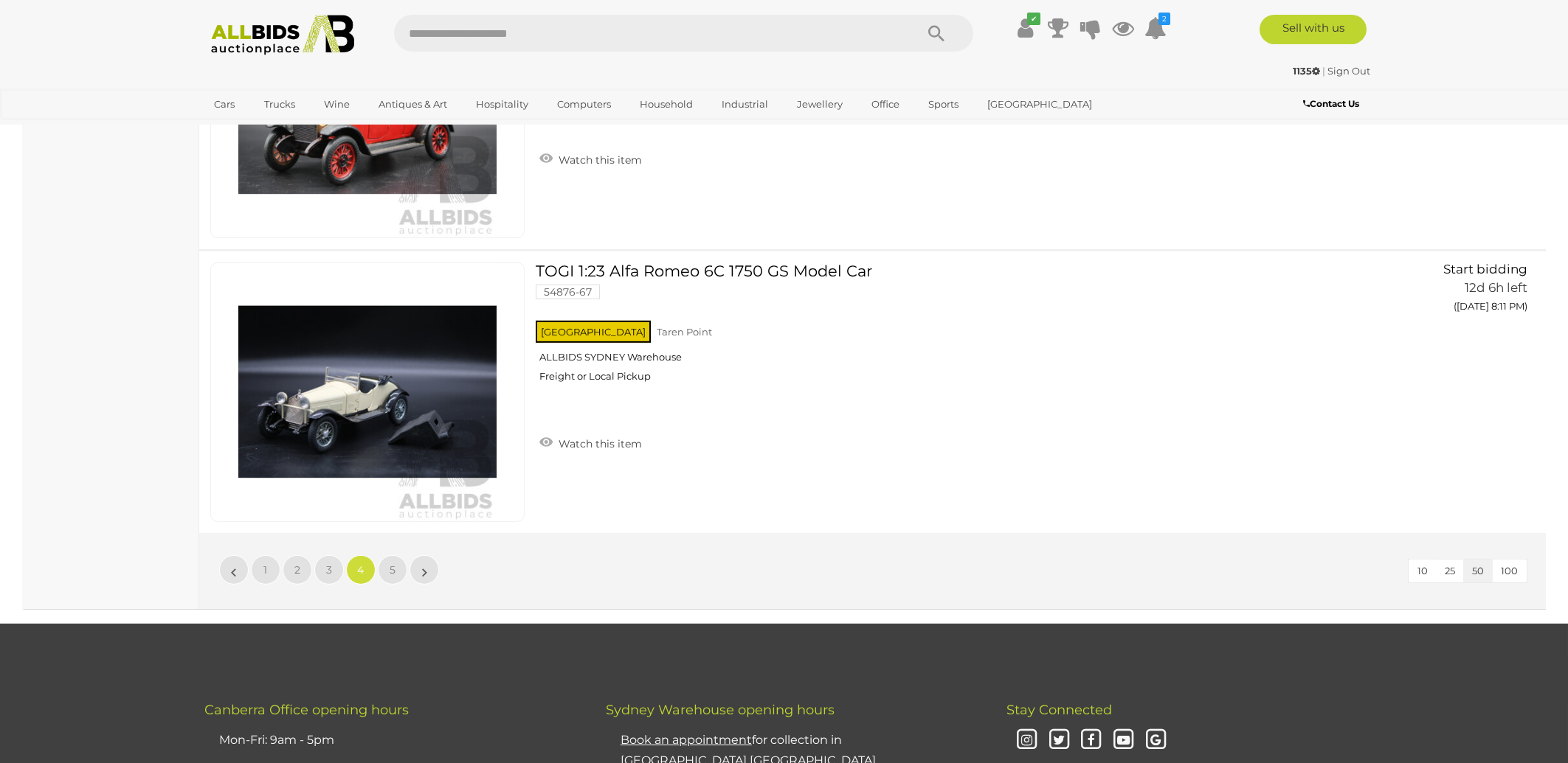
scroll to position [13748, 0]
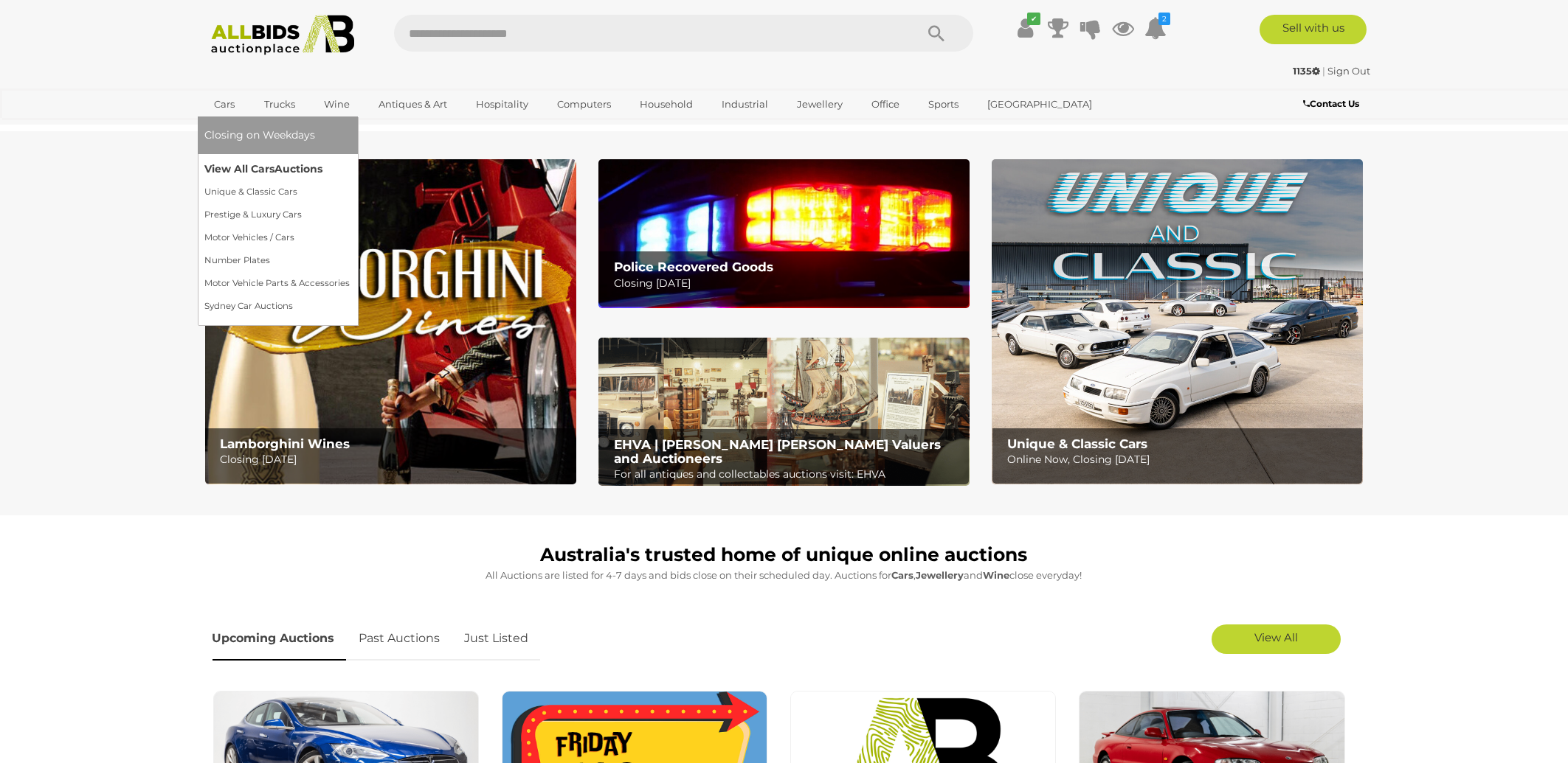
click at [264, 165] on link "View All Cars Auctions" at bounding box center [278, 169] width 145 height 23
